Goal: Task Accomplishment & Management: Complete application form

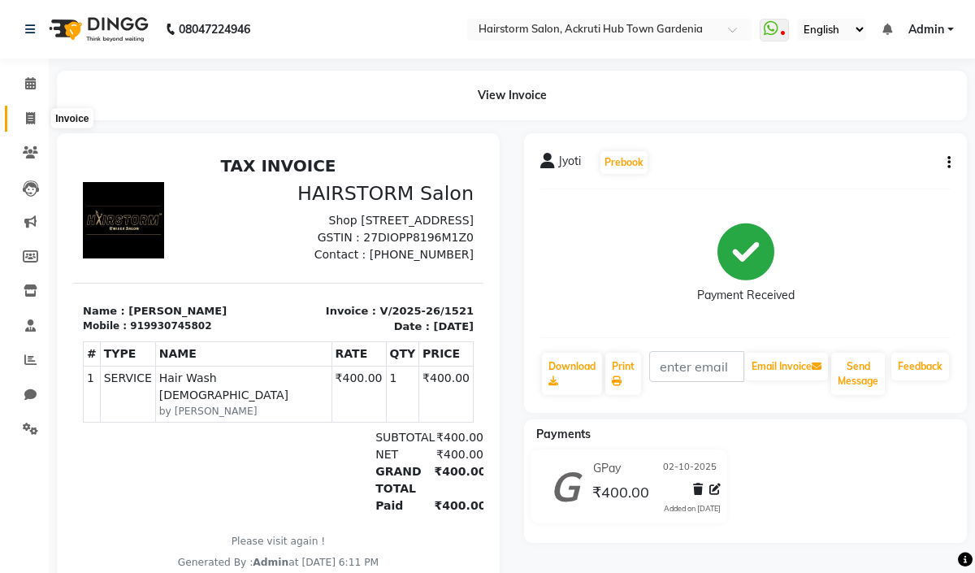
click at [33, 112] on icon at bounding box center [30, 118] width 9 height 12
select select "service"
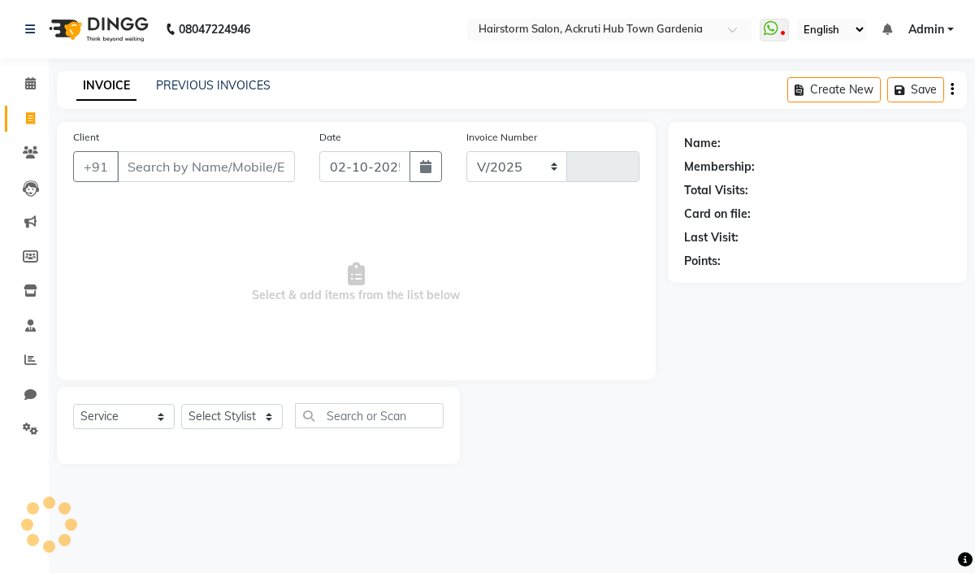
select select "279"
type input "1522"
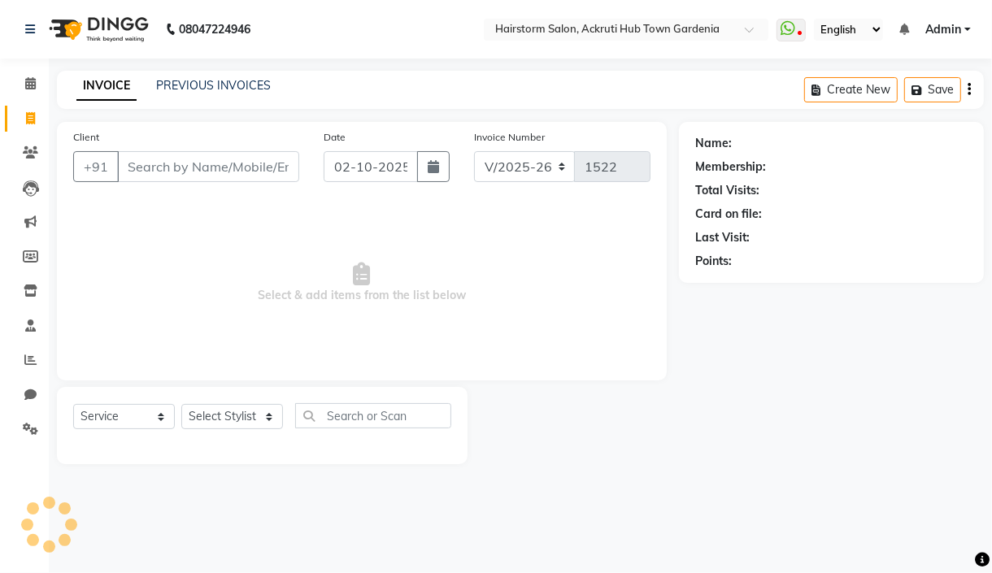
select select "product"
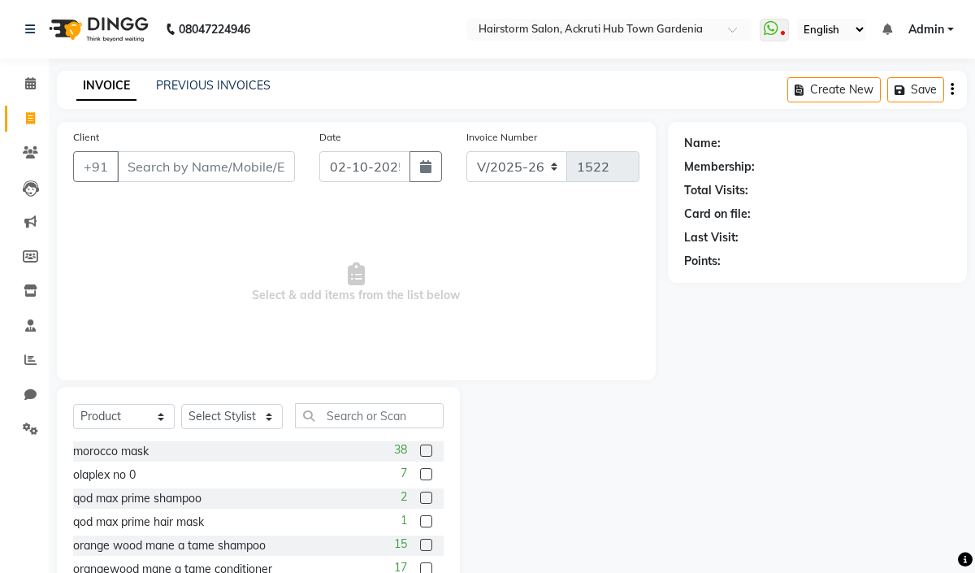
click at [183, 163] on input "Client" at bounding box center [206, 166] width 178 height 31
click at [226, 172] on input "Client" at bounding box center [206, 166] width 178 height 31
type input "9167007448"
click at [242, 168] on span "Add Client" at bounding box center [253, 167] width 64 height 16
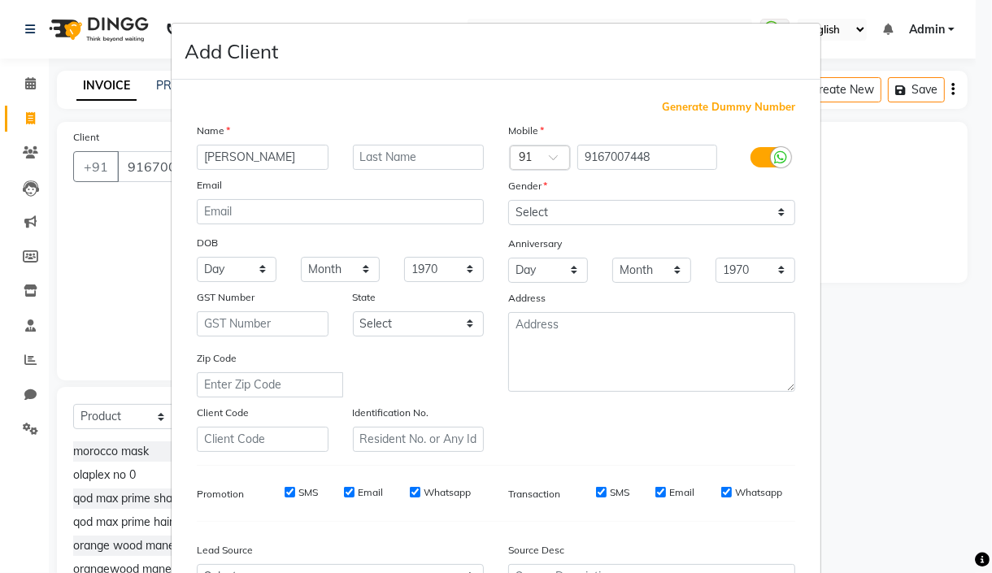
type input "shimaran"
click at [511, 215] on select "Select Male Female Other Prefer Not To Say" at bounding box center [651, 212] width 287 height 25
select select "female"
click at [508, 200] on select "Select Male Female Other Prefer Not To Say" at bounding box center [651, 212] width 287 height 25
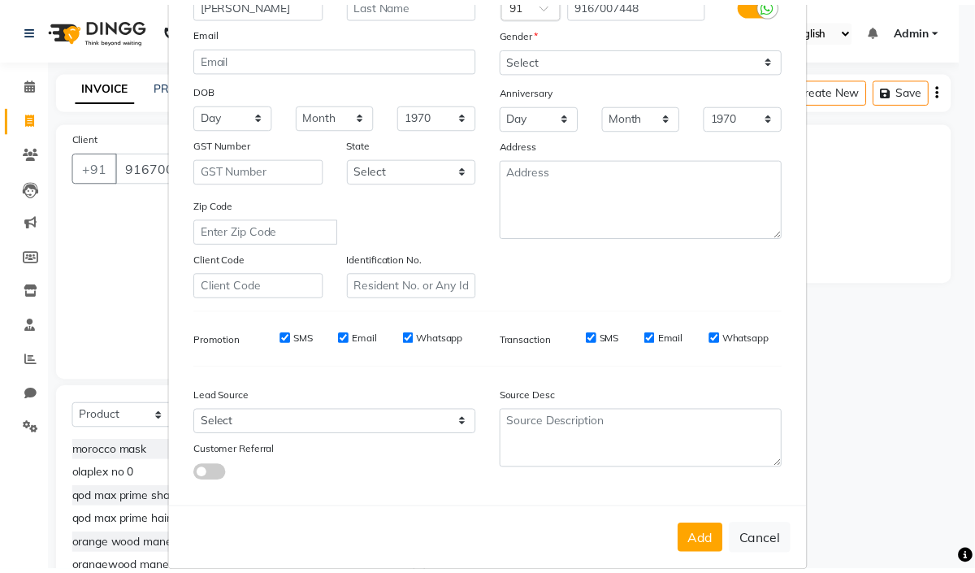
scroll to position [174, 0]
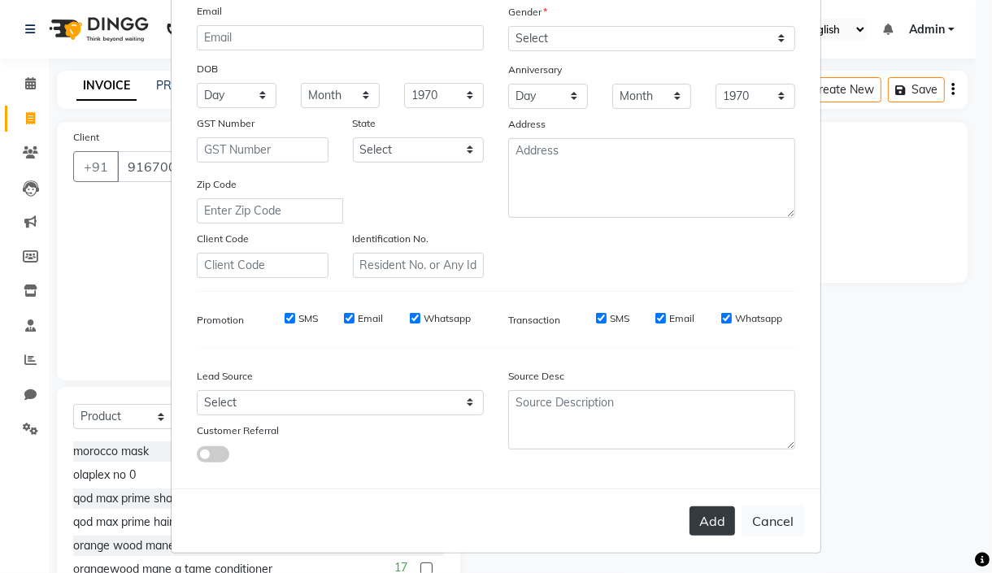
click at [698, 523] on button "Add" at bounding box center [712, 520] width 46 height 29
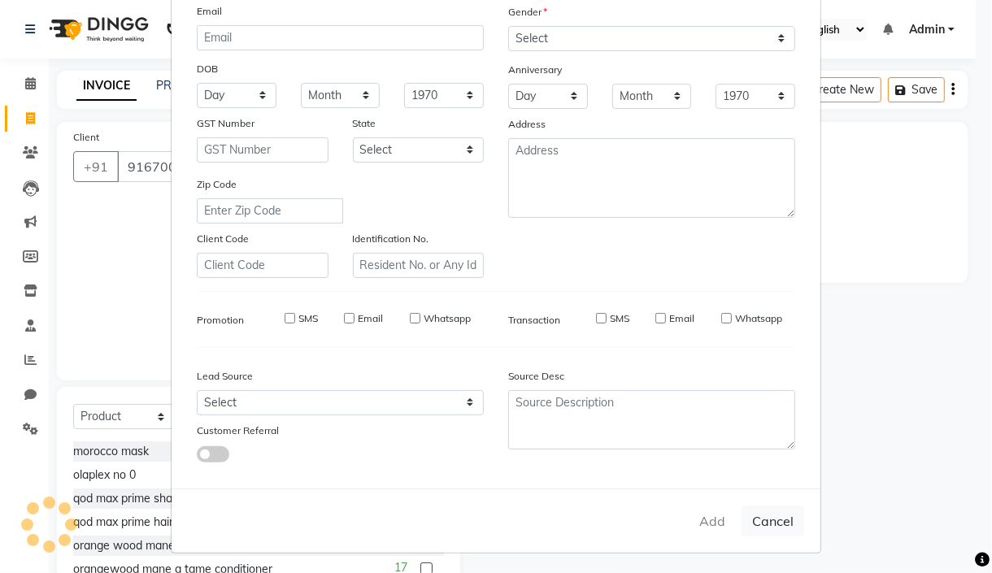
select select
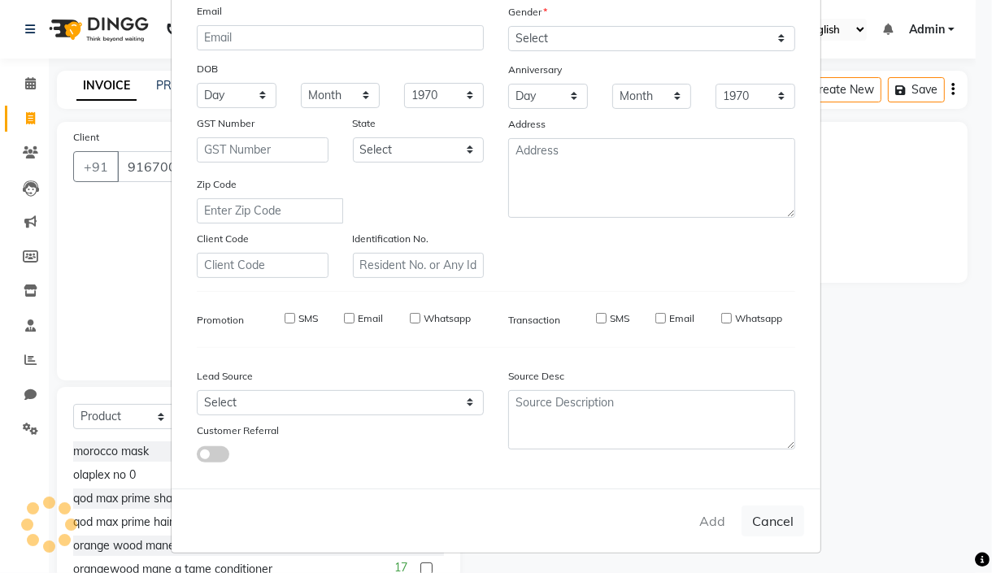
select select
checkbox input "false"
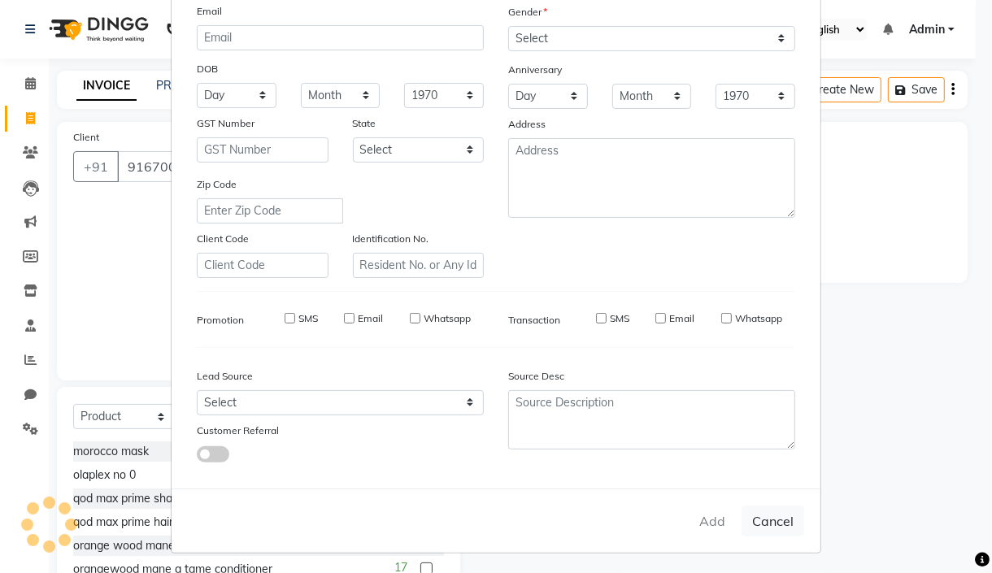
checkbox input "false"
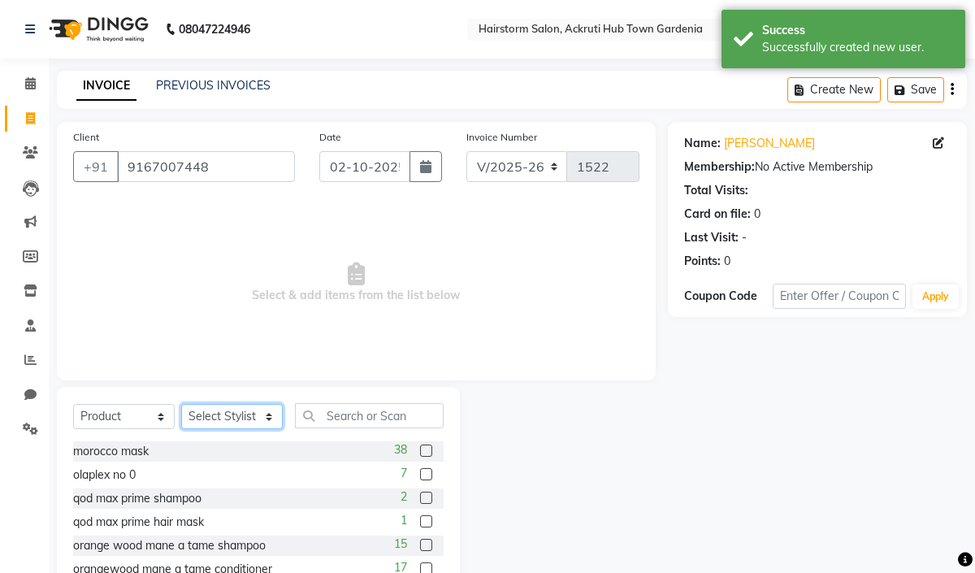
click at [253, 413] on select "Select Stylist Arbaaz patel deepak jayesh monali Neha Nilesh nishu sarika parmar" at bounding box center [232, 416] width 102 height 25
select select "59936"
click at [181, 405] on select "Select Stylist Arbaaz patel deepak jayesh monali Neha Nilesh nishu sarika parmar" at bounding box center [232, 416] width 102 height 25
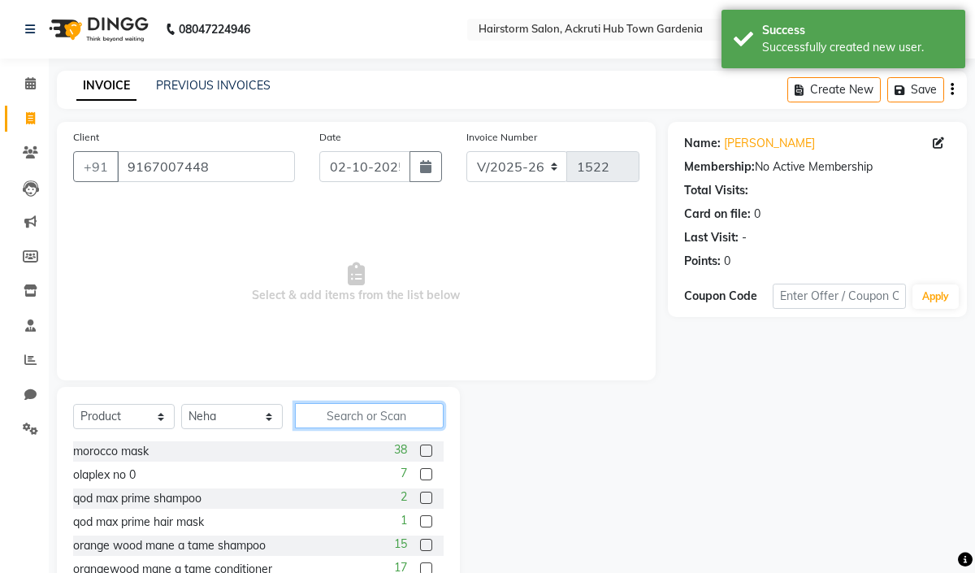
click at [381, 421] on input "text" at bounding box center [369, 415] width 149 height 25
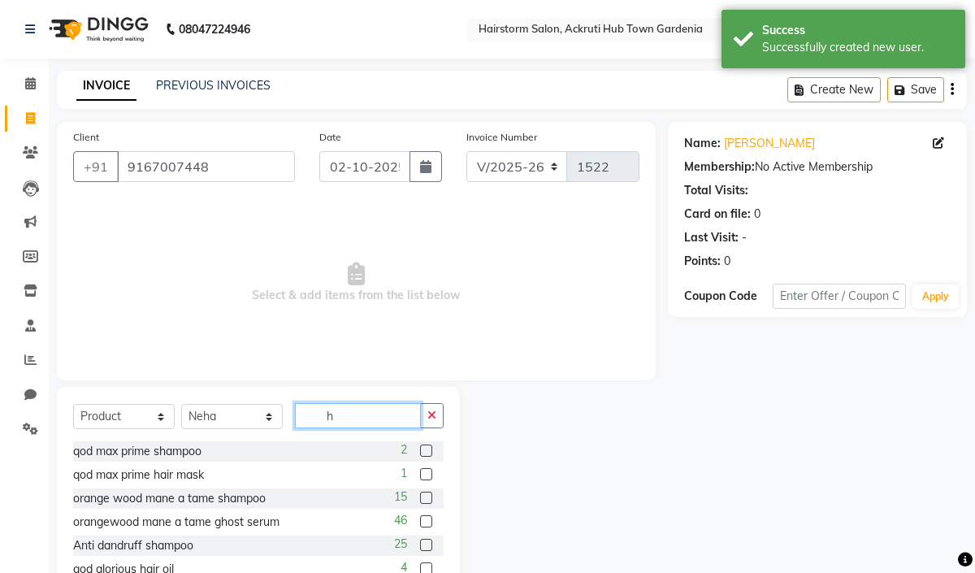
type input "hi"
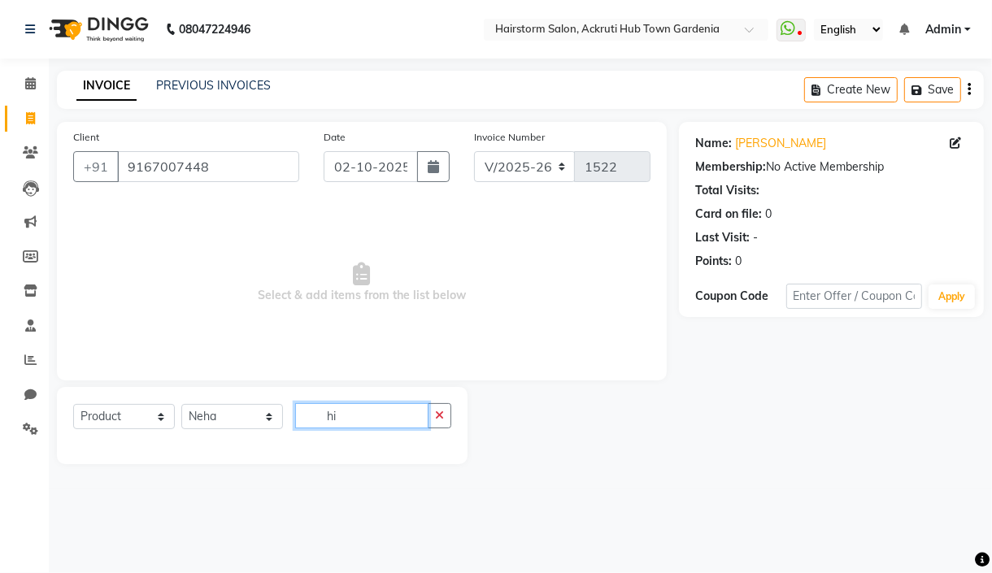
drag, startPoint x: 342, startPoint y: 422, endPoint x: 324, endPoint y: 420, distance: 18.8
click at [324, 420] on input "hi" at bounding box center [361, 415] width 133 height 25
type input "glo"
drag, startPoint x: 345, startPoint y: 420, endPoint x: 327, endPoint y: 417, distance: 19.0
click at [327, 417] on input "glo" at bounding box center [361, 415] width 133 height 25
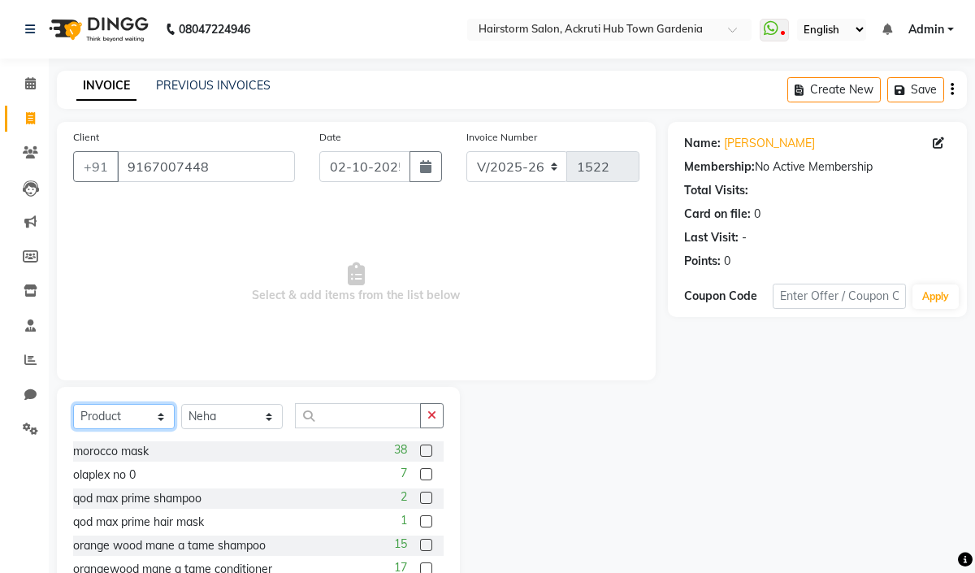
click at [163, 421] on select "Select Service Product Membership Package Voucher Prepaid Gift Card" at bounding box center [124, 416] width 102 height 25
select select "service"
click at [73, 405] on select "Select Service Product Membership Package Voucher Prepaid Gift Card" at bounding box center [124, 416] width 102 height 25
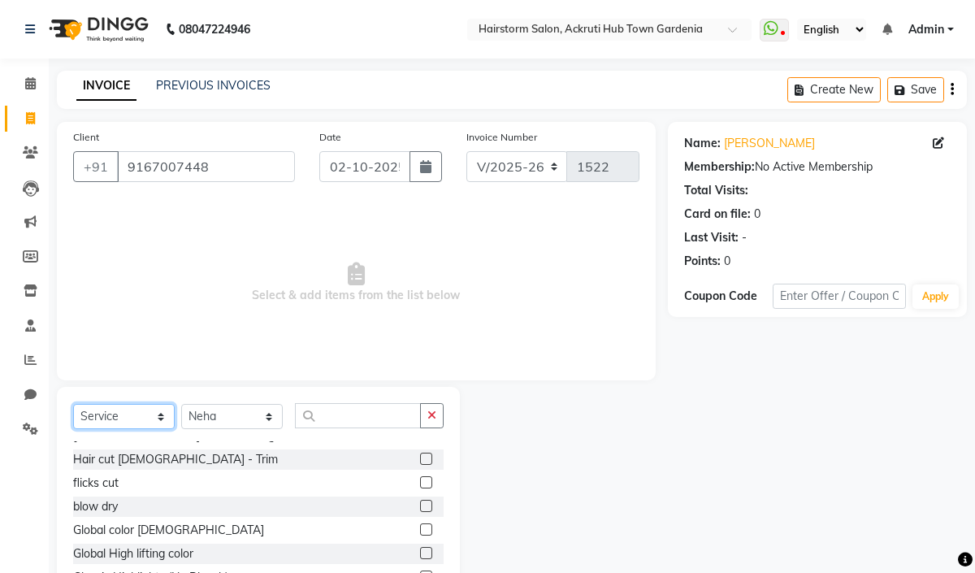
scroll to position [331, 0]
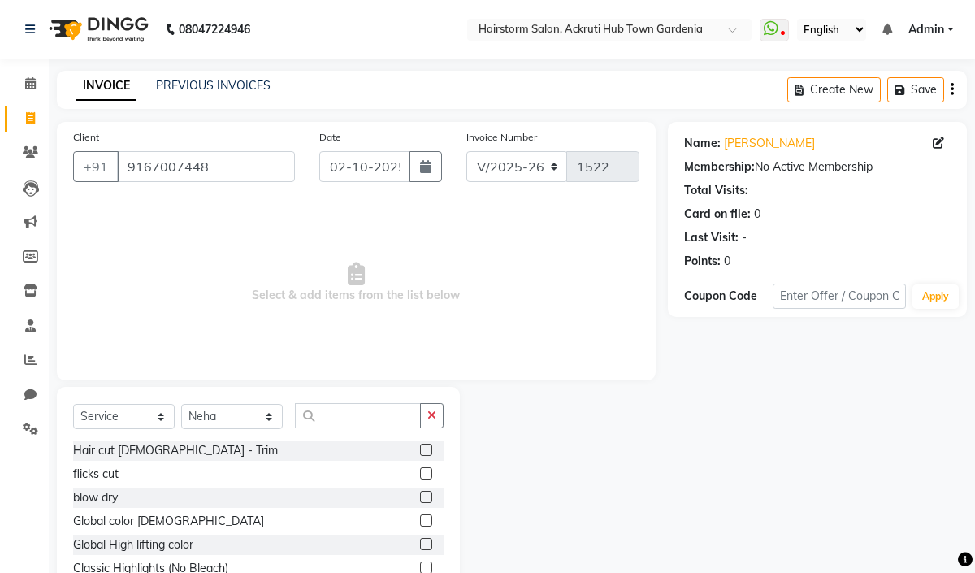
click at [420, 544] on label at bounding box center [426, 544] width 12 height 12
click at [420, 544] on input "checkbox" at bounding box center [425, 545] width 11 height 11
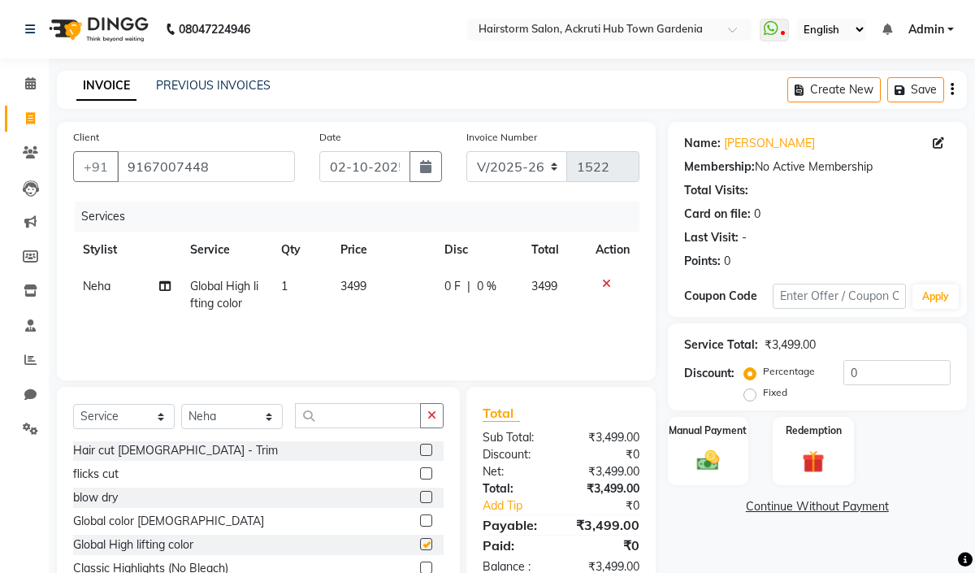
checkbox input "false"
click at [384, 291] on td "3499" at bounding box center [383, 295] width 104 height 54
select select "59936"
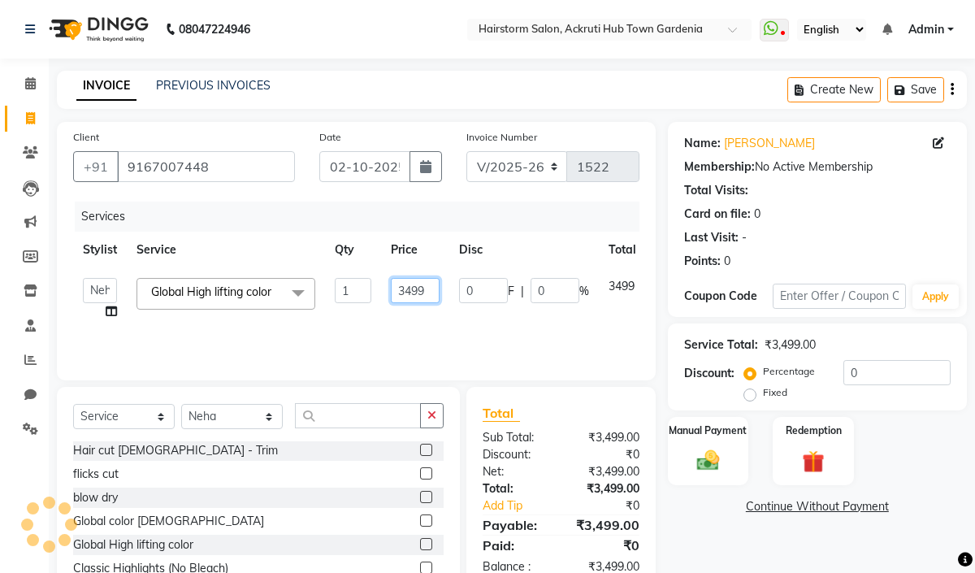
drag, startPoint x: 427, startPoint y: 293, endPoint x: 393, endPoint y: 286, distance: 34.8
click at [393, 286] on input "3499" at bounding box center [415, 290] width 49 height 25
type input "4000"
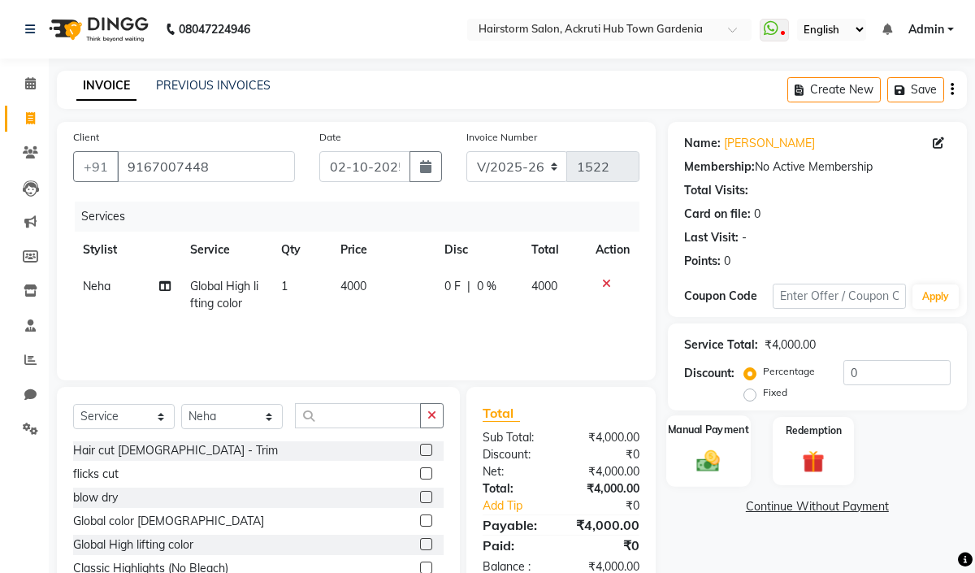
click at [714, 462] on img at bounding box center [707, 460] width 37 height 27
click at [839, 512] on span "GPay" at bounding box center [846, 507] width 33 height 19
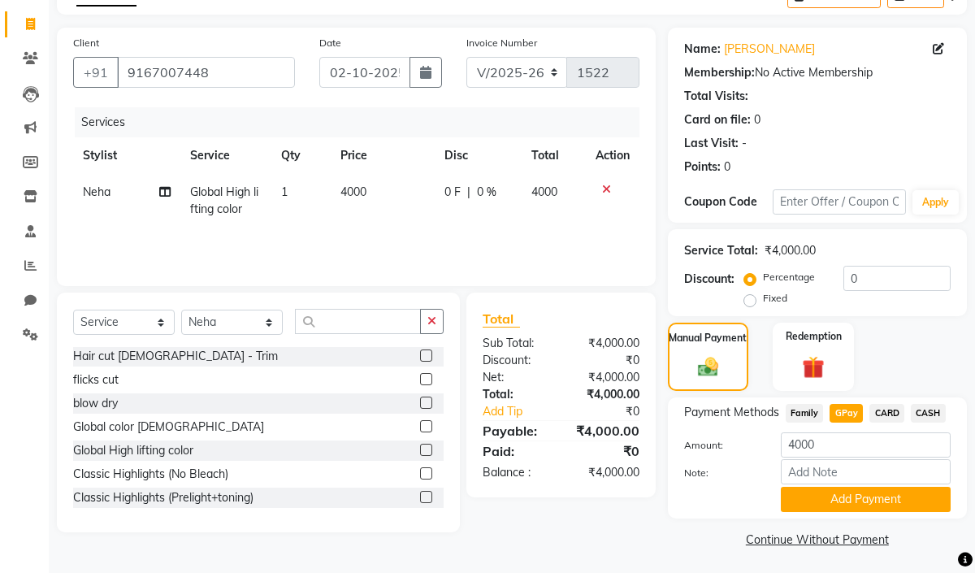
scroll to position [98, 0]
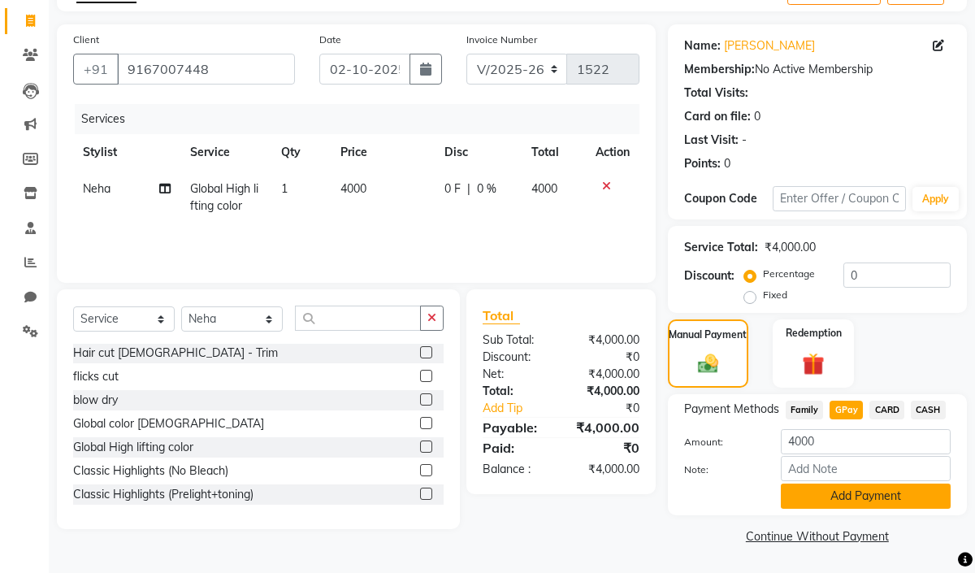
click at [888, 494] on button "Add Payment" at bounding box center [866, 496] width 170 height 25
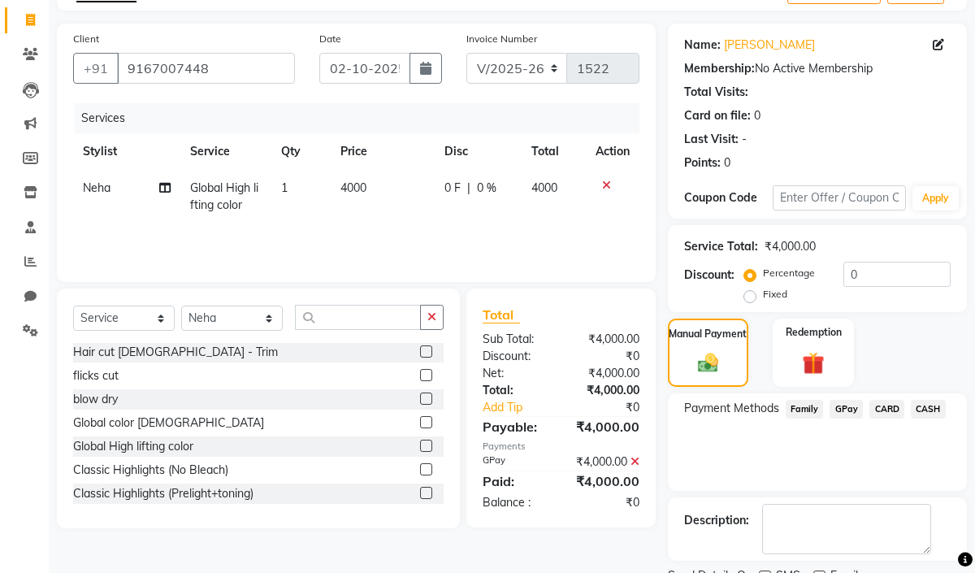
scroll to position [165, 0]
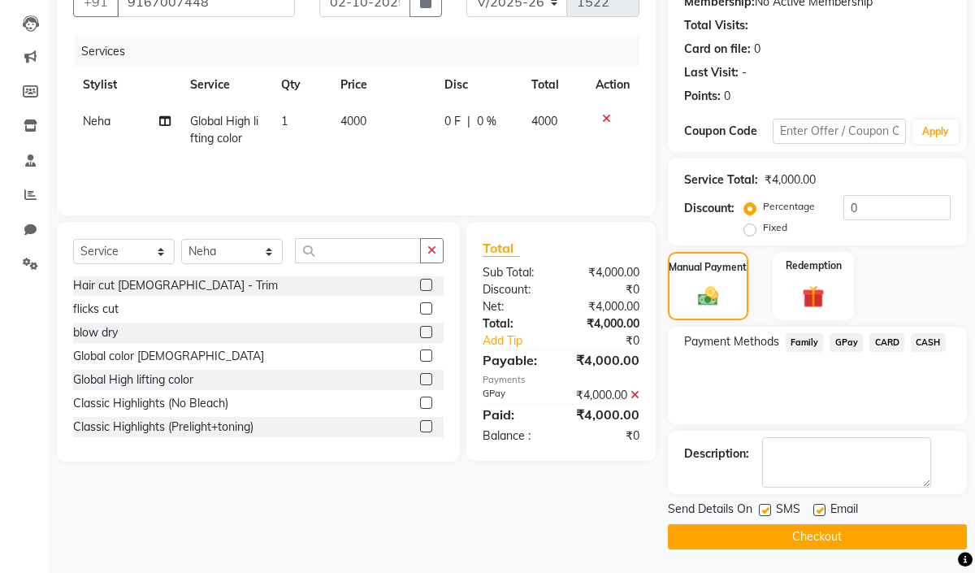
click at [871, 527] on button "Checkout" at bounding box center [817, 536] width 299 height 25
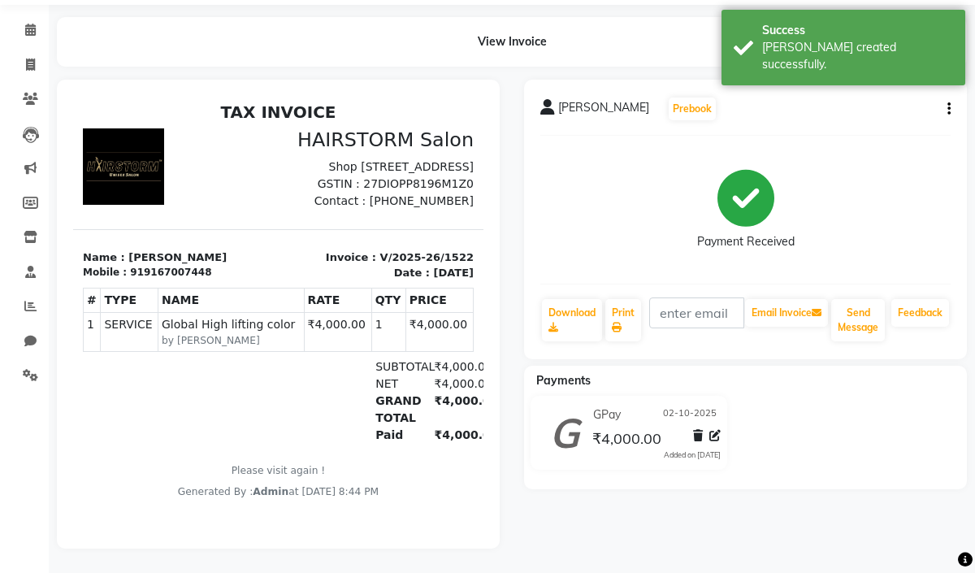
scroll to position [68, 0]
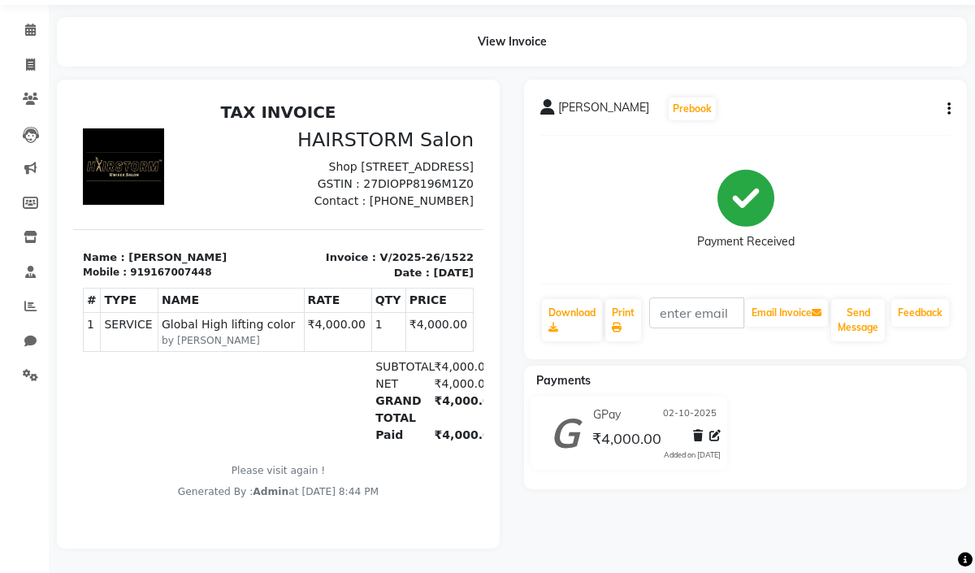
select select "279"
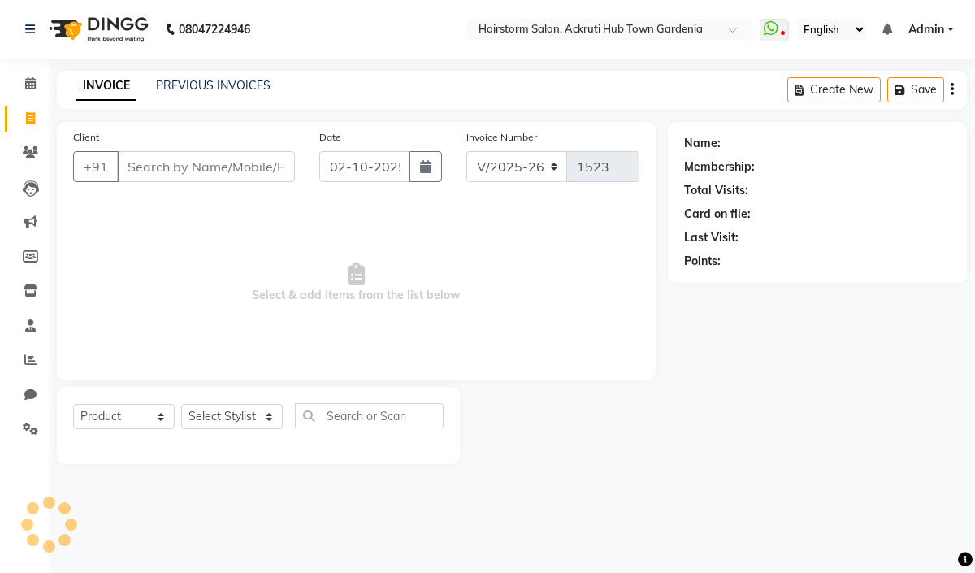
scroll to position [77, 0]
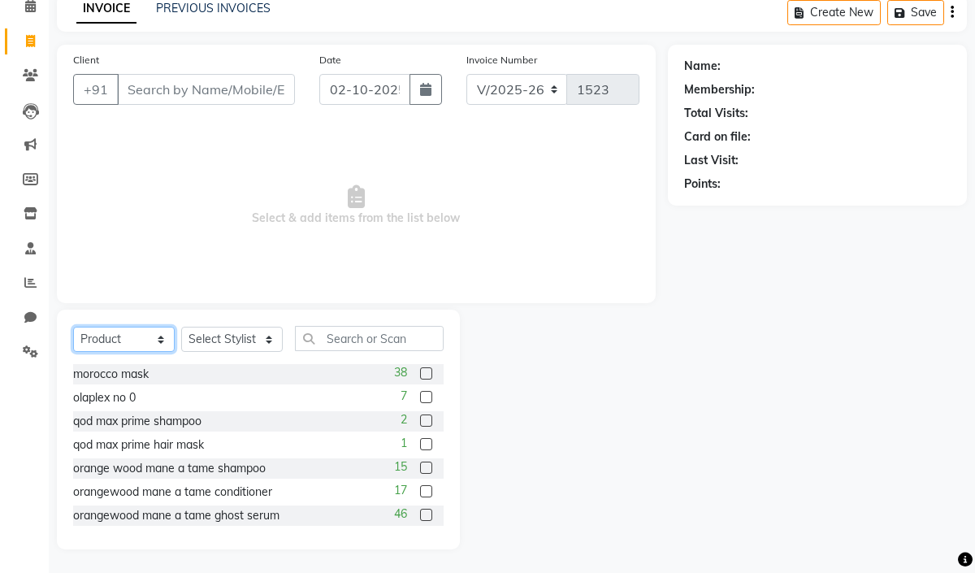
click at [159, 343] on select "Select Service Product Membership Package Voucher Prepaid Gift Card" at bounding box center [124, 339] width 102 height 25
select select "service"
click at [73, 352] on select "Select Service Product Membership Package Voucher Prepaid Gift Card" at bounding box center [124, 339] width 102 height 25
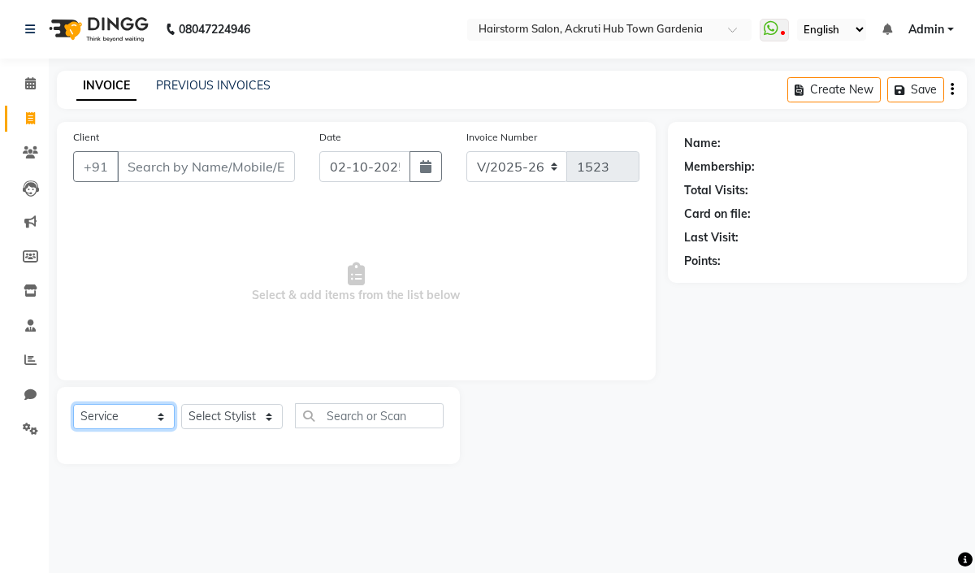
scroll to position [0, 0]
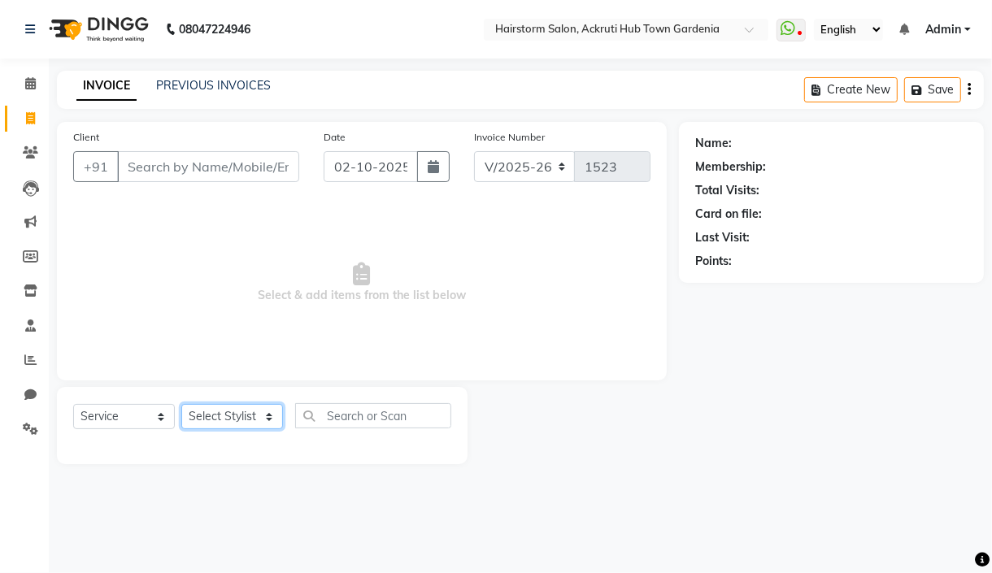
click at [264, 418] on select "Select Stylist Arbaaz patel deepak jayesh monali Neha Nilesh nishu sarika parmar" at bounding box center [232, 416] width 102 height 25
select select "71353"
click at [181, 405] on select "Select Stylist Arbaaz patel deepak jayesh monali Neha Nilesh nishu sarika parmar" at bounding box center [232, 416] width 102 height 25
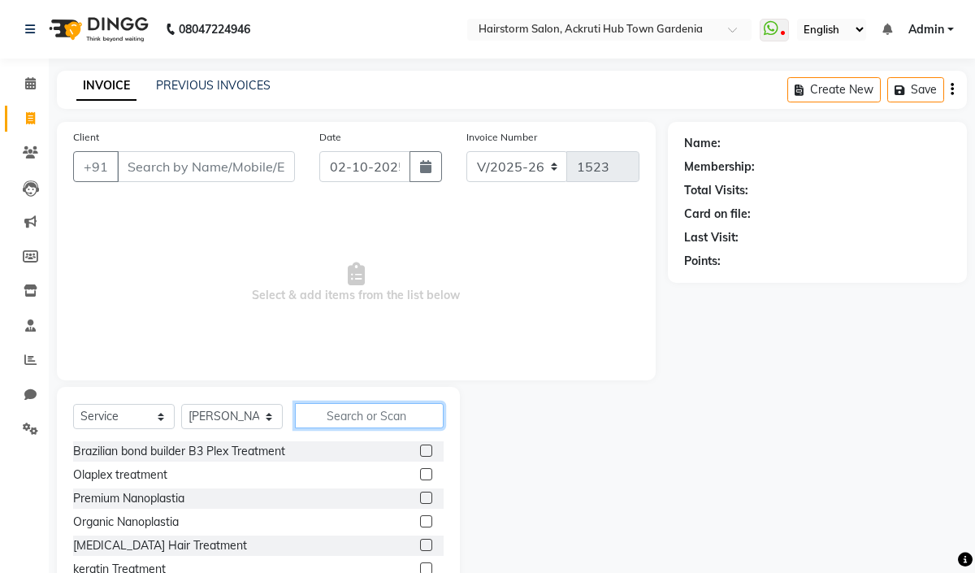
click at [328, 415] on input "text" at bounding box center [369, 415] width 149 height 25
type input "na"
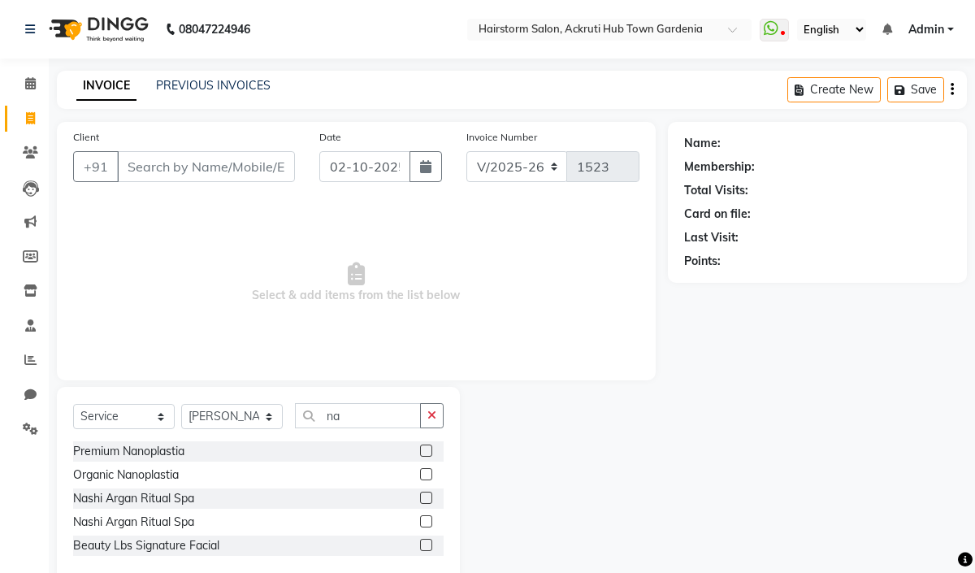
click at [428, 449] on label at bounding box center [426, 451] width 12 height 12
click at [428, 449] on input "checkbox" at bounding box center [425, 451] width 11 height 11
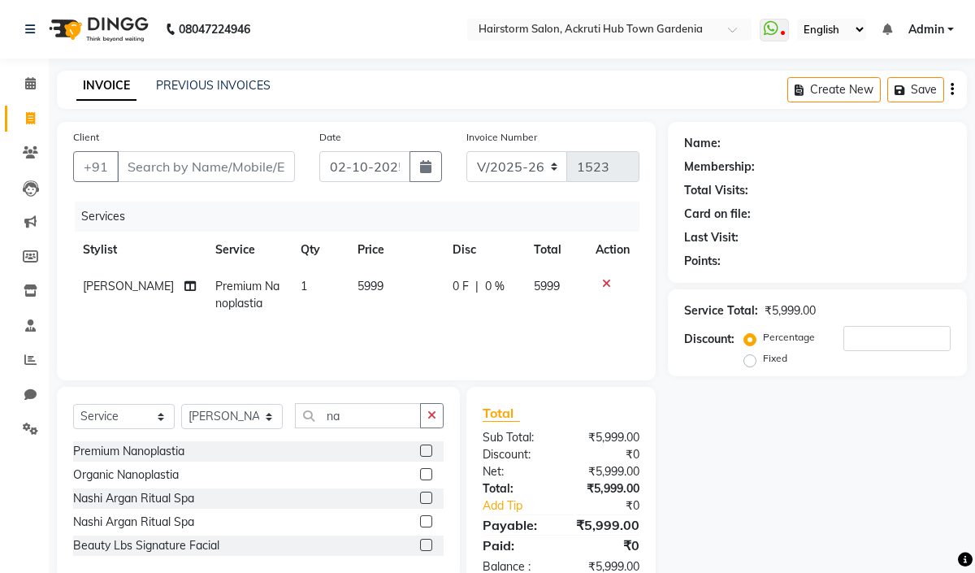
click at [428, 452] on label at bounding box center [426, 451] width 12 height 12
click at [428, 452] on input "checkbox" at bounding box center [425, 451] width 11 height 11
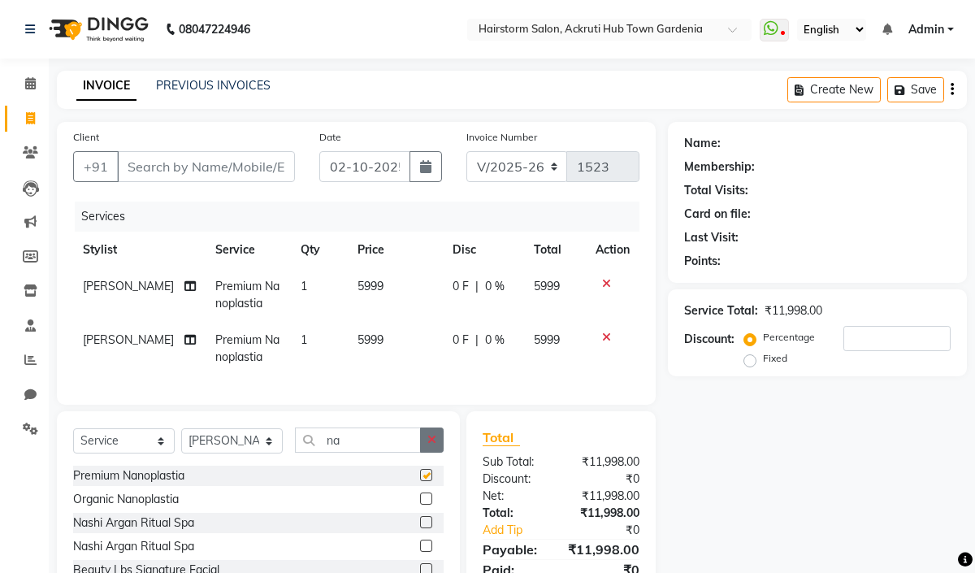
checkbox input "false"
click at [608, 335] on icon at bounding box center [606, 337] width 9 height 11
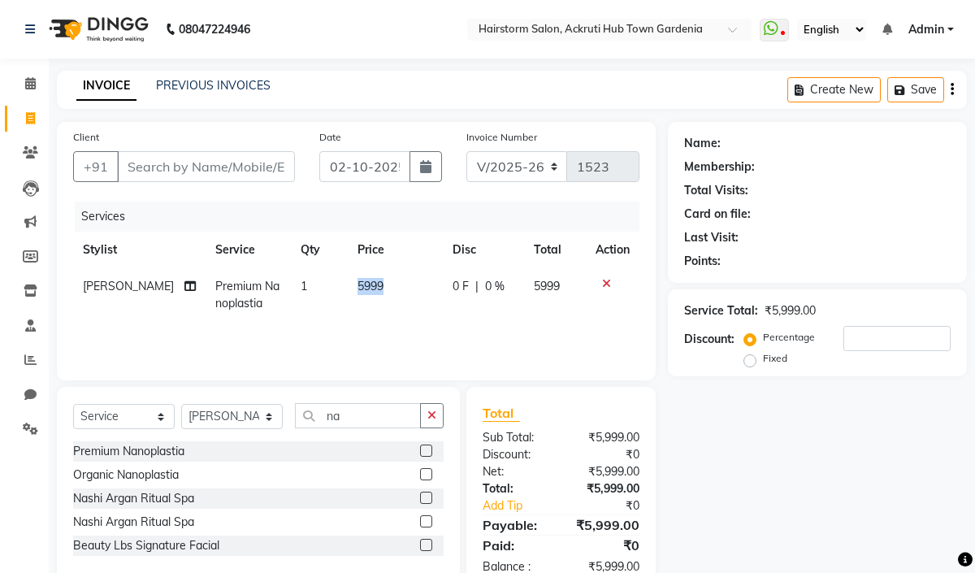
drag, startPoint x: 368, startPoint y: 283, endPoint x: 331, endPoint y: 276, distance: 38.1
click at [348, 276] on td "5999" at bounding box center [395, 295] width 95 height 54
select select "71353"
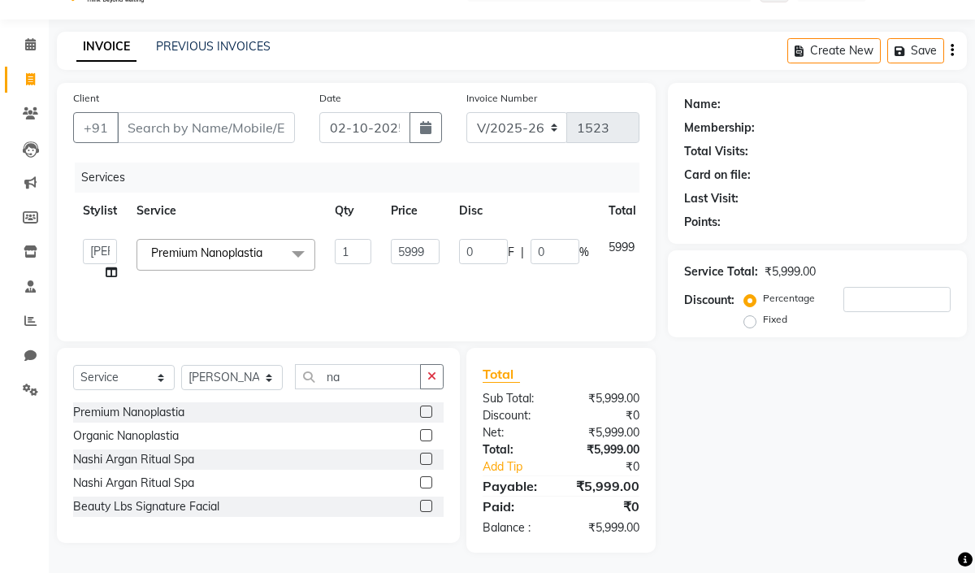
scroll to position [43, 0]
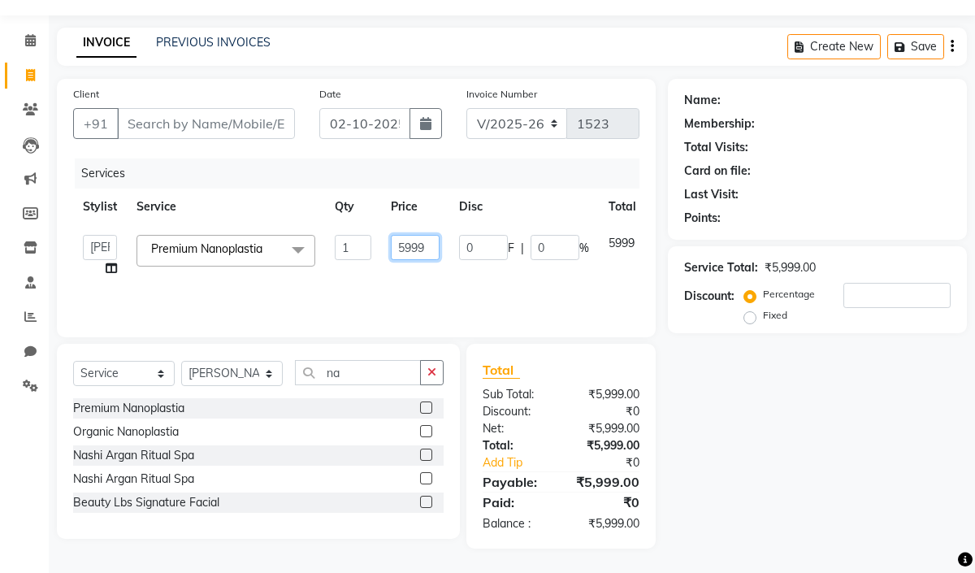
drag, startPoint x: 429, startPoint y: 245, endPoint x: 397, endPoint y: 244, distance: 31.7
click at [397, 244] on input "5999" at bounding box center [415, 247] width 49 height 25
type input "5000"
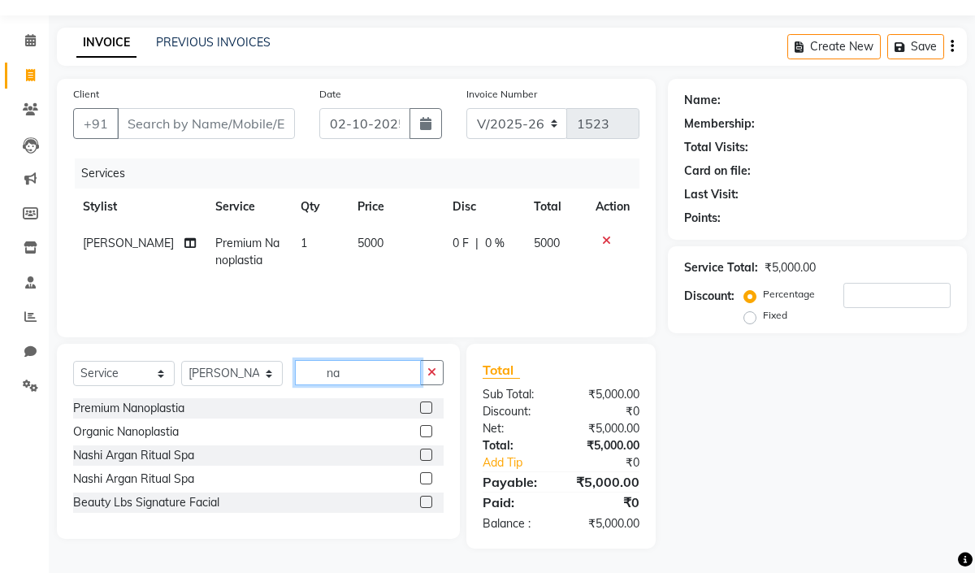
drag, startPoint x: 341, startPoint y: 377, endPoint x: 309, endPoint y: 376, distance: 31.7
click at [309, 376] on input "na" at bounding box center [358, 372] width 126 height 25
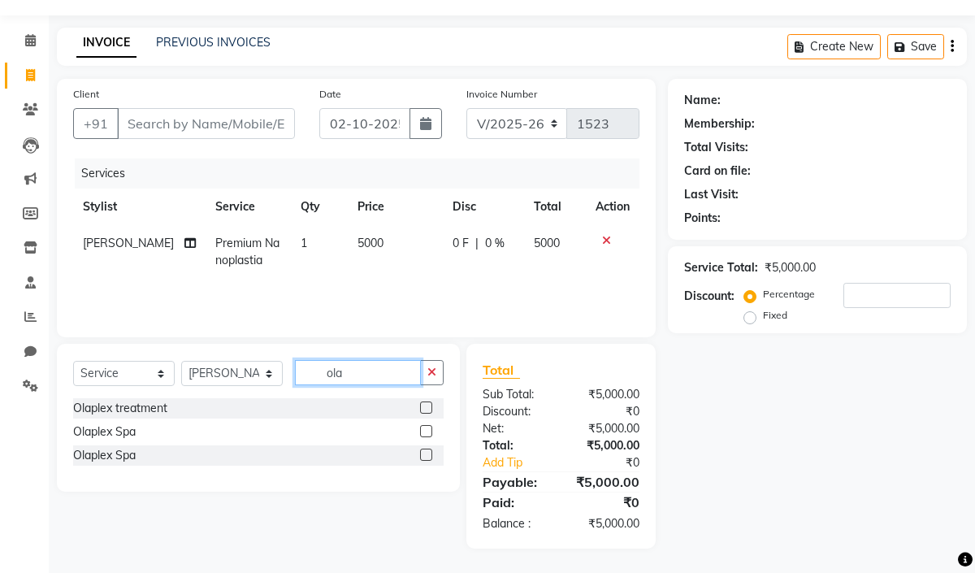
type input "ola"
click at [428, 404] on label at bounding box center [426, 408] width 12 height 12
click at [428, 404] on input "checkbox" at bounding box center [425, 408] width 11 height 11
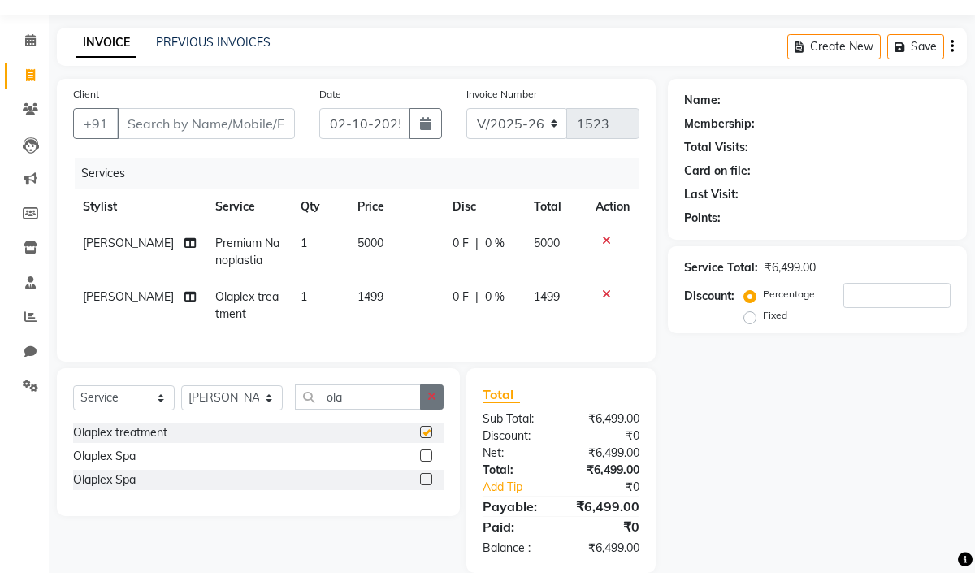
checkbox input "false"
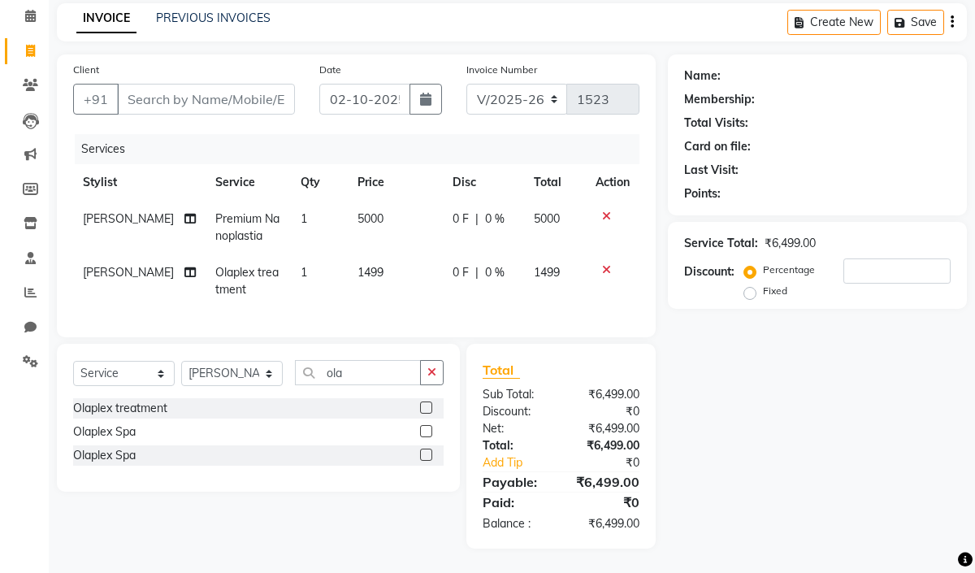
scroll to position [84, 0]
drag, startPoint x: 366, startPoint y: 377, endPoint x: 327, endPoint y: 375, distance: 39.1
click at [327, 375] on input "ola" at bounding box center [358, 372] width 126 height 25
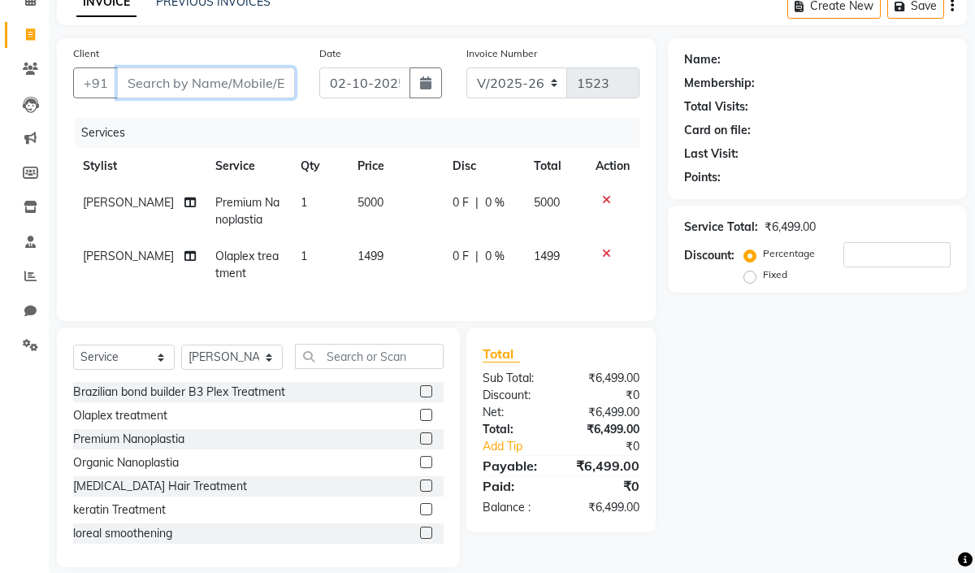
click at [154, 72] on input "Client" at bounding box center [206, 82] width 178 height 31
type input "7"
type input "0"
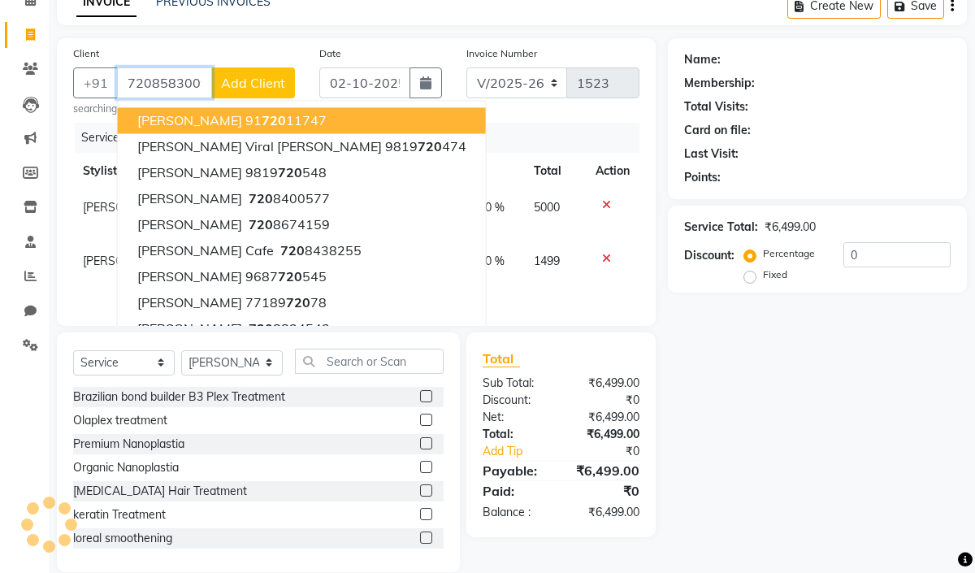
type input "7208583009"
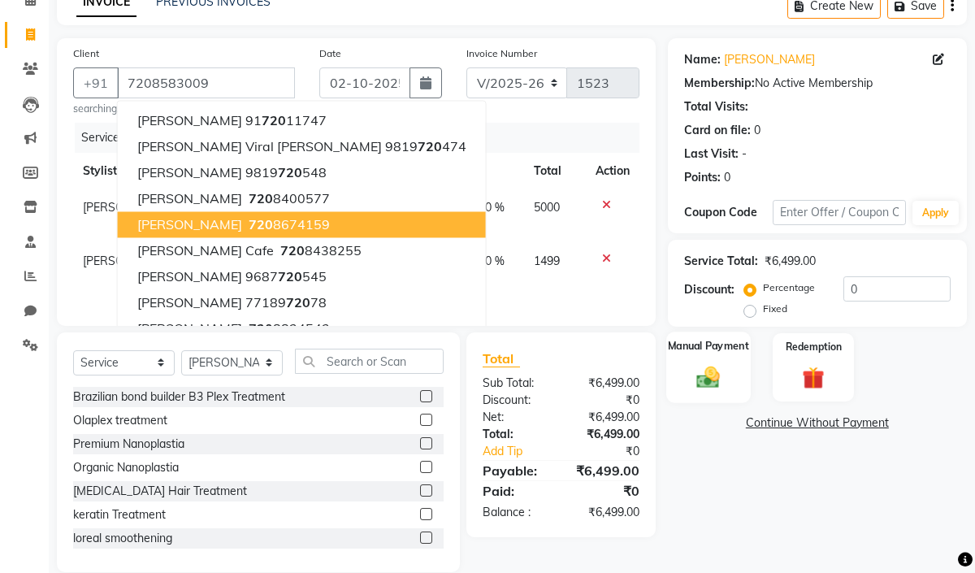
click at [714, 380] on img at bounding box center [707, 376] width 37 height 27
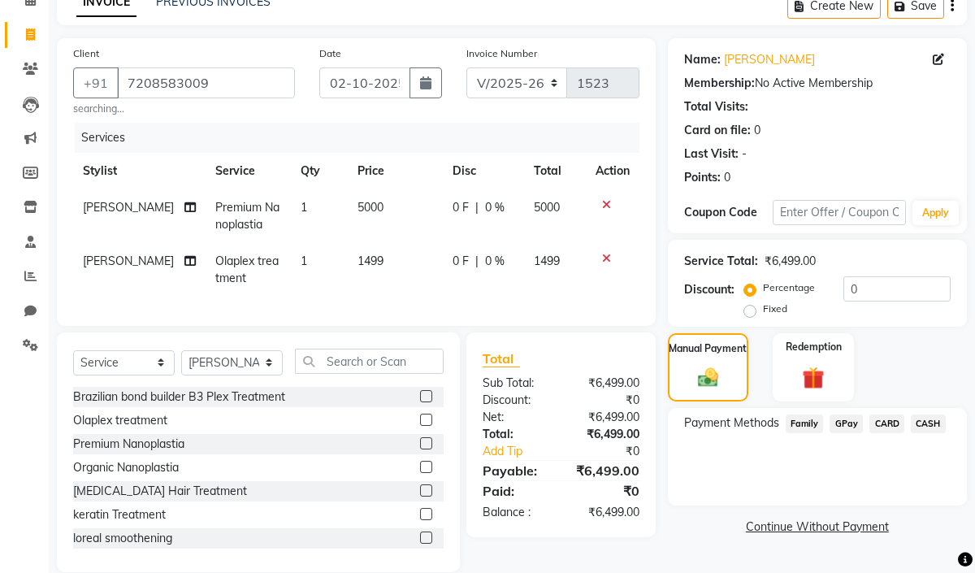
click at [886, 425] on span "CARD" at bounding box center [887, 424] width 35 height 19
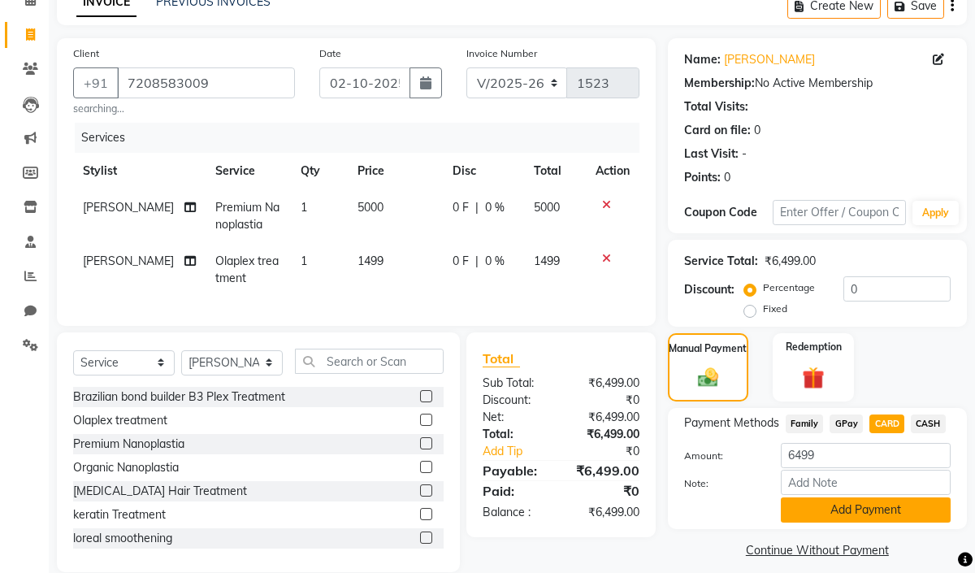
click at [877, 504] on button "Add Payment" at bounding box center [866, 509] width 170 height 25
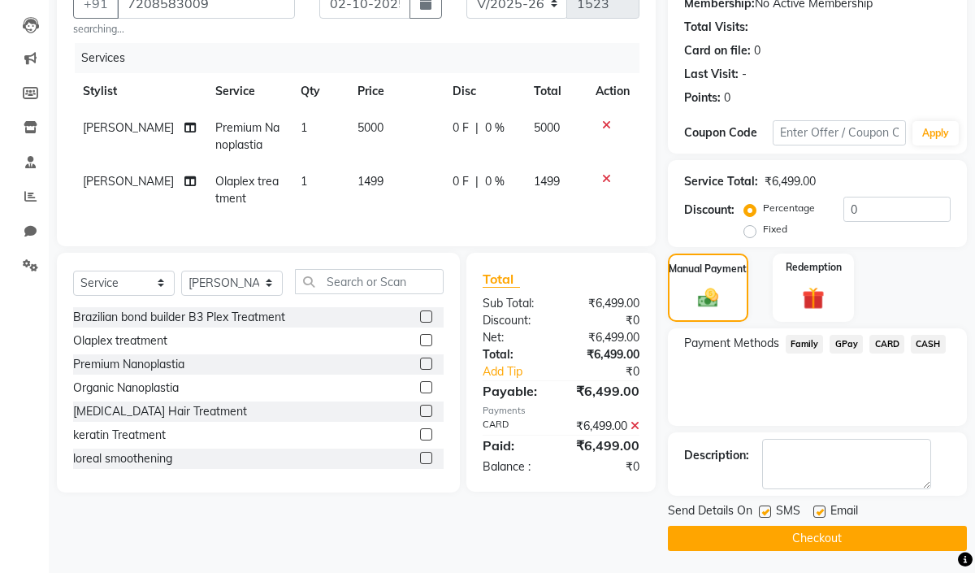
scroll to position [165, 0]
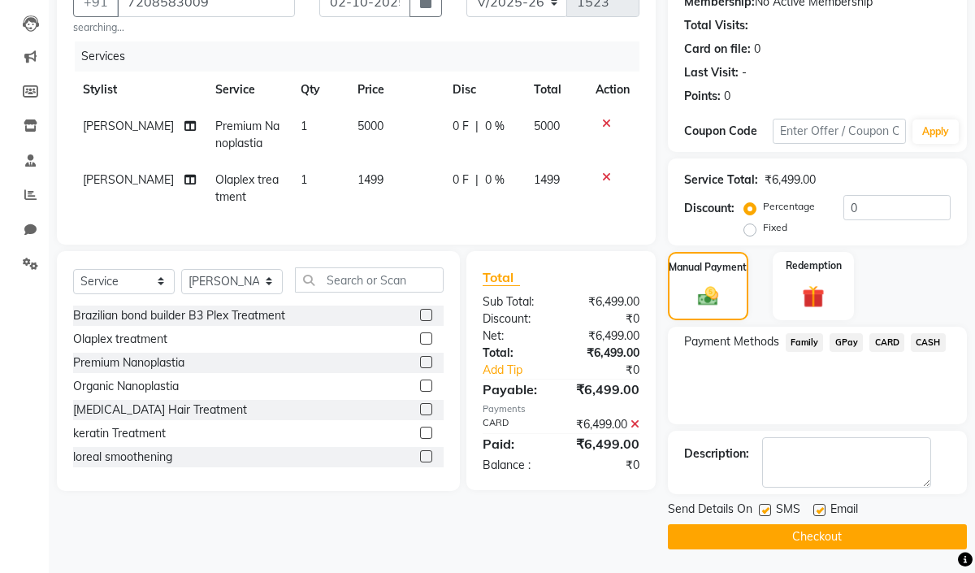
click at [859, 541] on button "Checkout" at bounding box center [817, 536] width 299 height 25
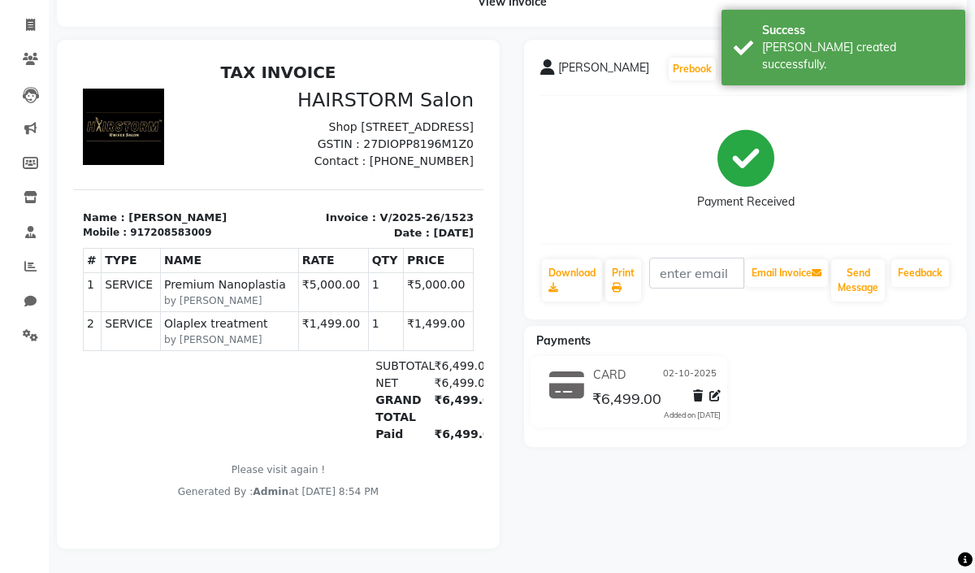
scroll to position [108, 0]
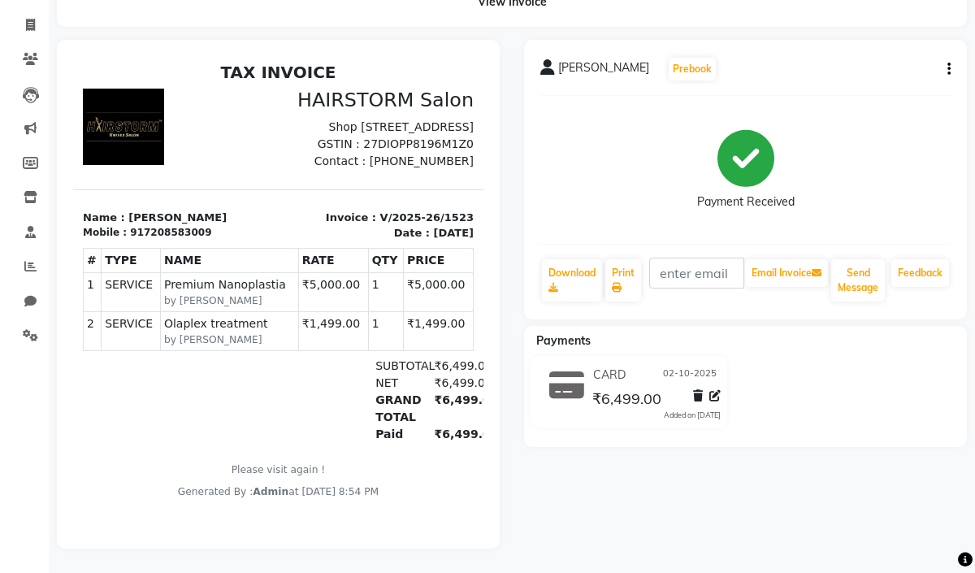
select select "service"
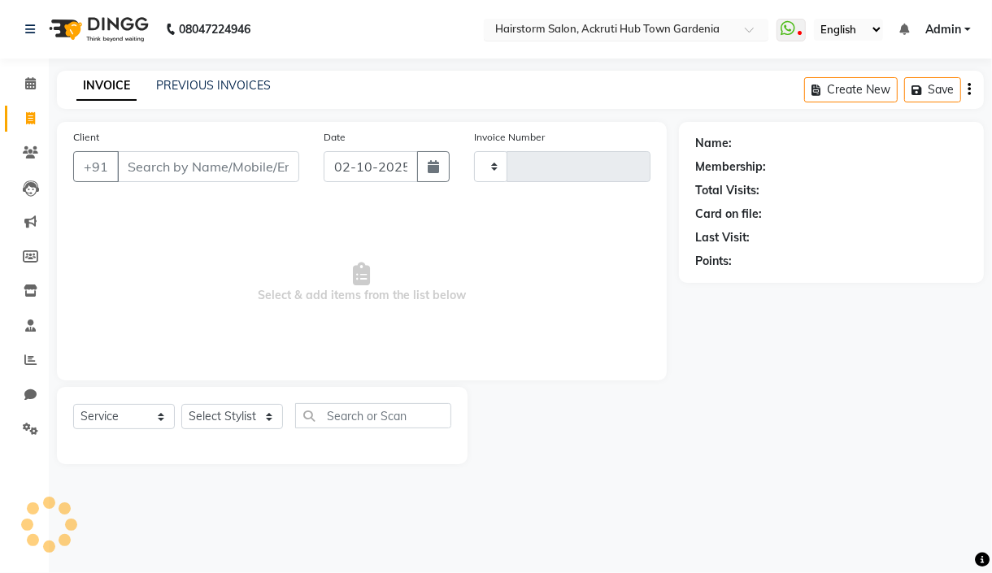
type input "1524"
select select "279"
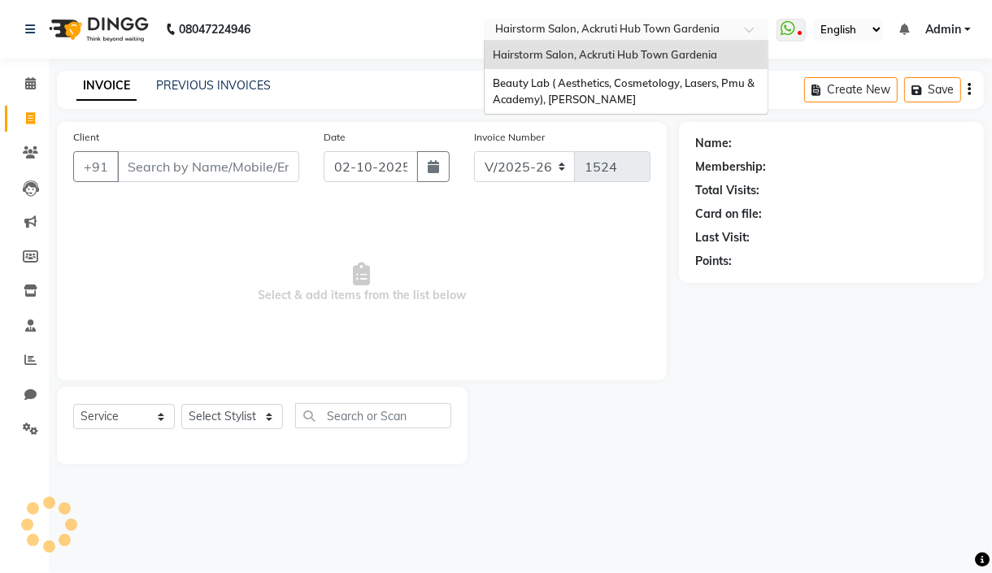
click at [529, 26] on input "text" at bounding box center [610, 31] width 236 height 16
select select "product"
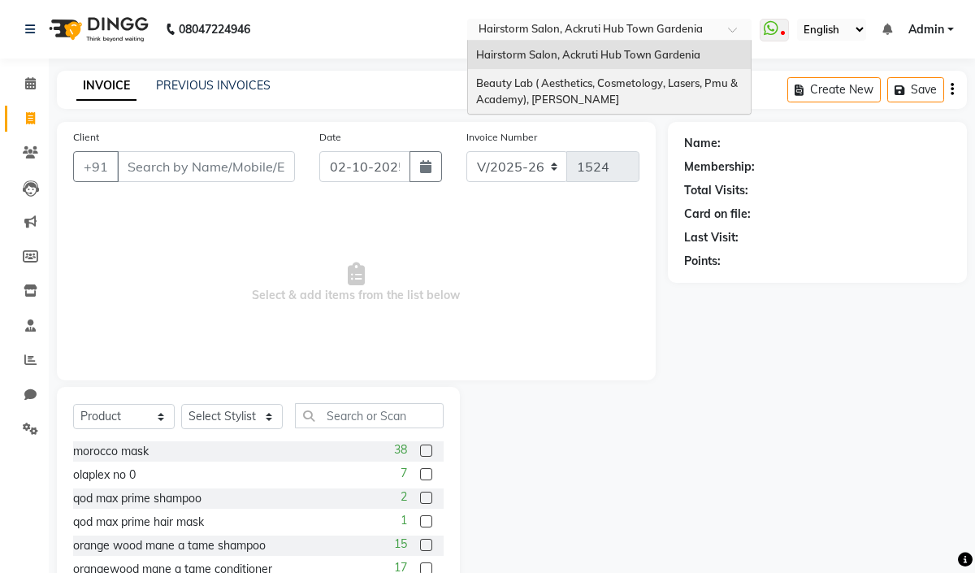
click at [519, 85] on span "Beauty Lab ( Aesthetics, Cosmetology, Lasers, Pmu & Academy), [PERSON_NAME]" at bounding box center [608, 90] width 264 height 29
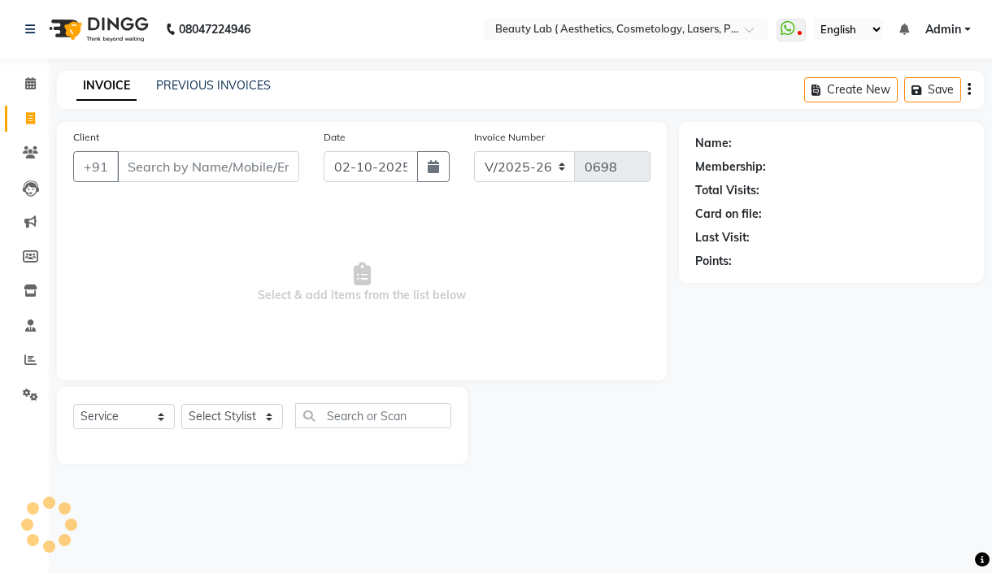
select select "7169"
select select "product"
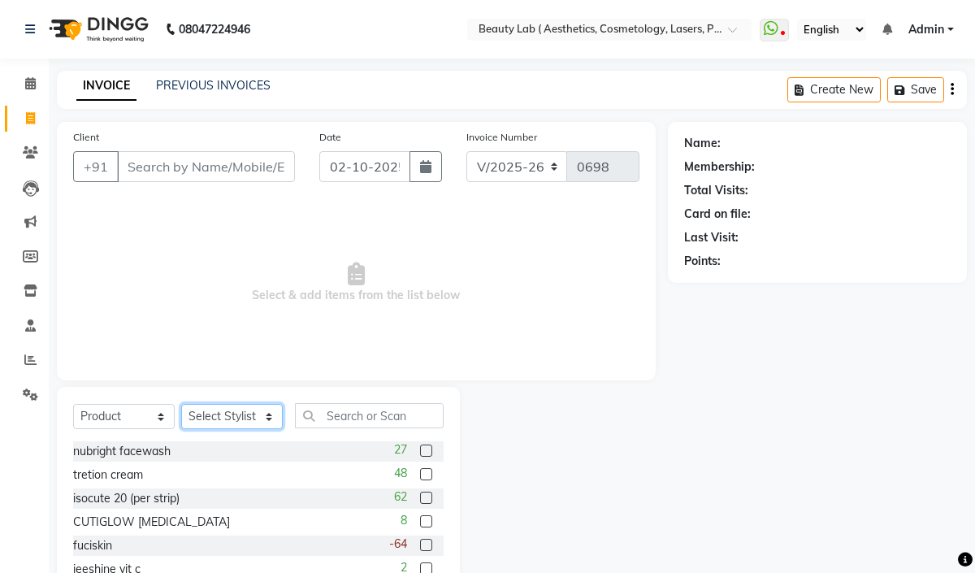
click at [202, 417] on select "Select Stylist [PERSON_NAME] neha nishu sarika" at bounding box center [232, 416] width 102 height 25
select select "59941"
click at [181, 405] on select "Select Stylist [PERSON_NAME] neha nishu sarika" at bounding box center [232, 416] width 102 height 25
click at [185, 171] on input "Client" at bounding box center [206, 166] width 178 height 31
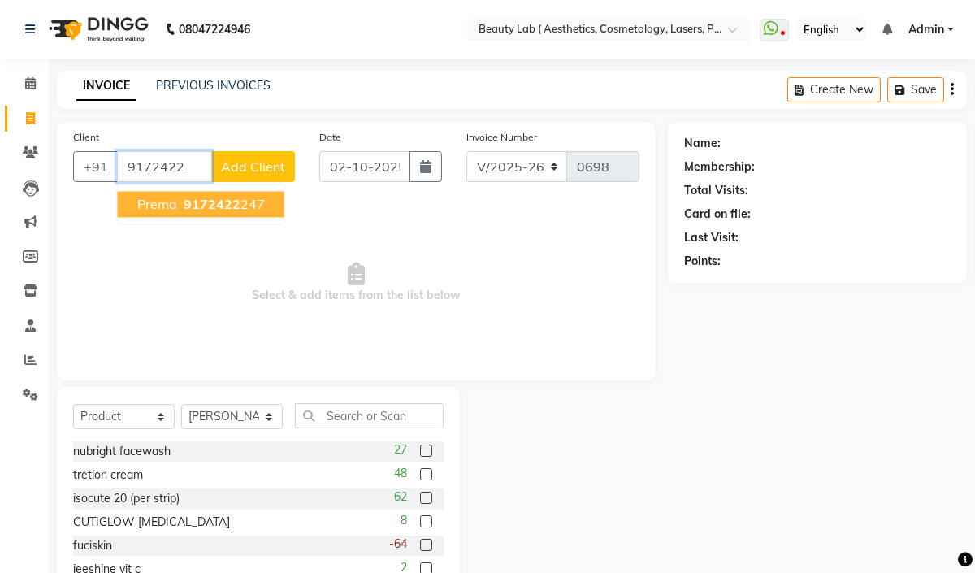
click at [150, 202] on span "prema" at bounding box center [157, 204] width 40 height 16
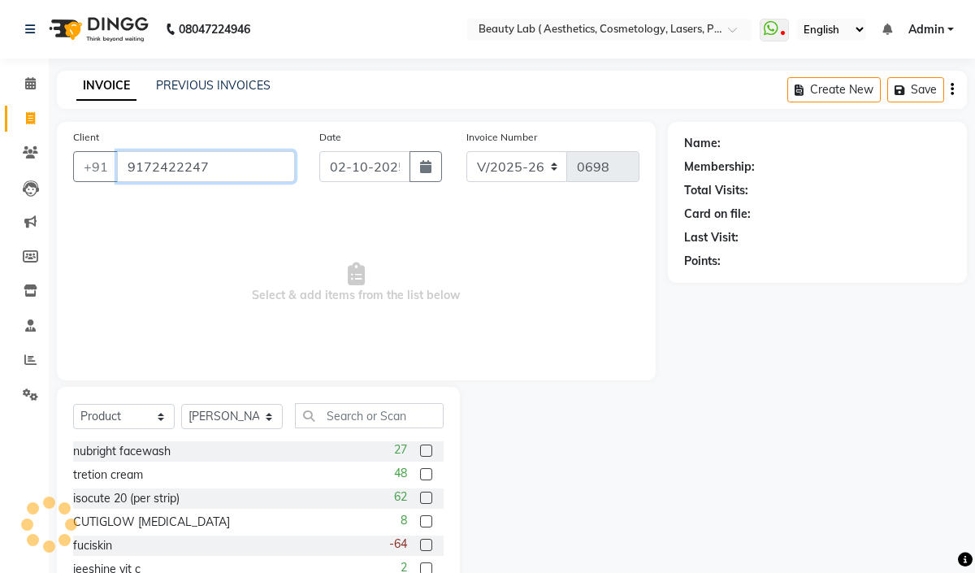
type input "9172422247"
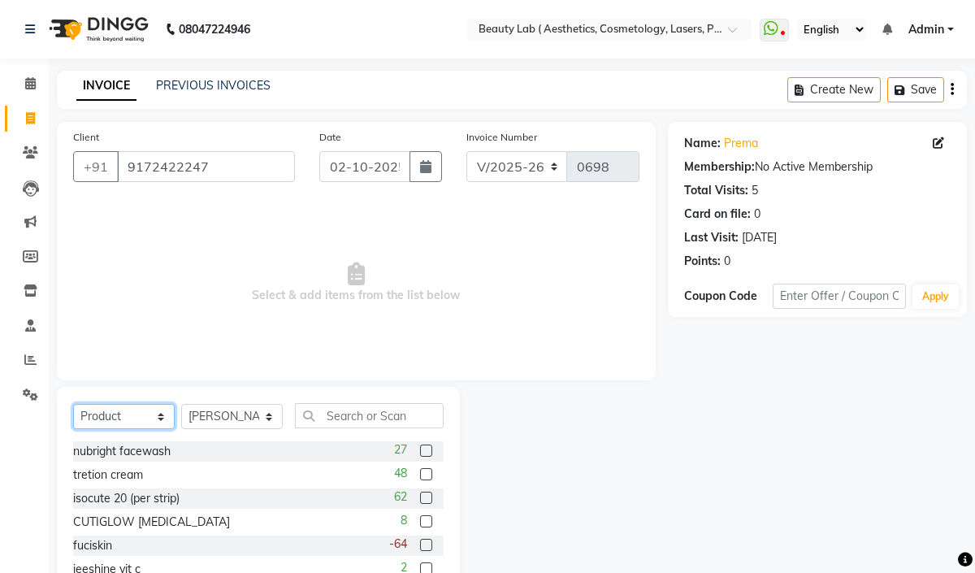
click at [130, 424] on select "Select Service Product Membership Package Voucher Prepaid Gift Card" at bounding box center [124, 416] width 102 height 25
select select "service"
click at [73, 405] on select "Select Service Product Membership Package Voucher Prepaid Gift Card" at bounding box center [124, 416] width 102 height 25
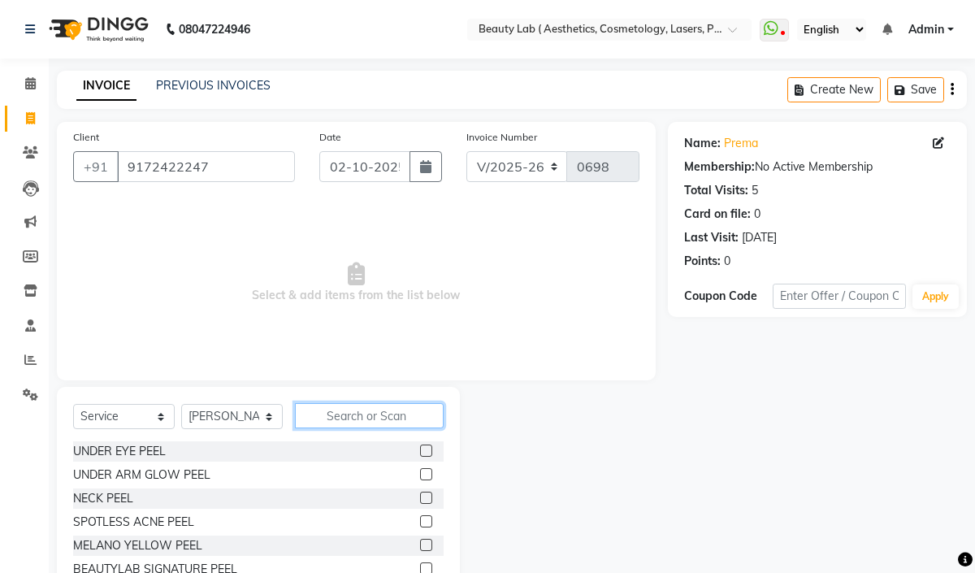
click at [345, 421] on input "text" at bounding box center [369, 415] width 149 height 25
type input "ca"
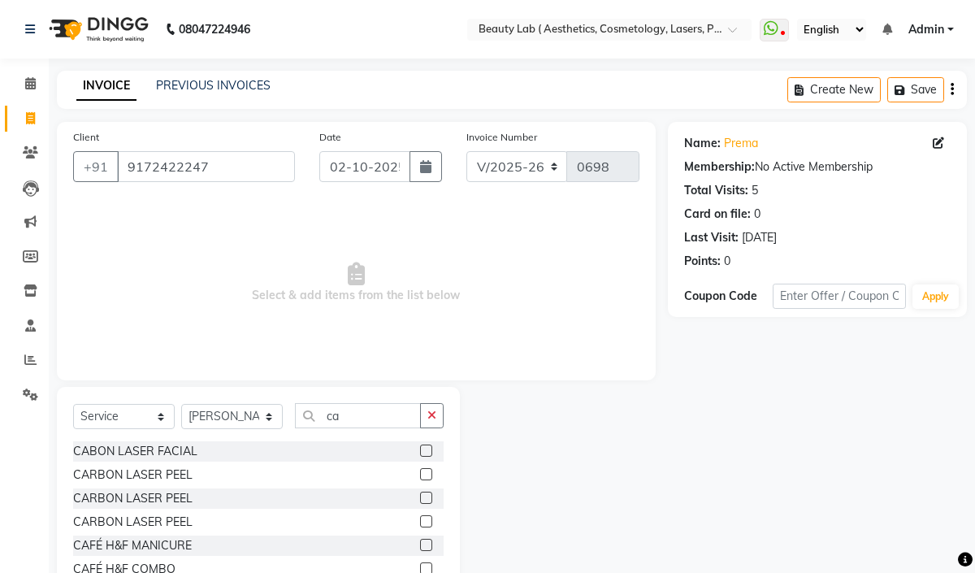
click at [428, 452] on label at bounding box center [426, 451] width 12 height 12
click at [428, 452] on input "checkbox" at bounding box center [425, 451] width 11 height 11
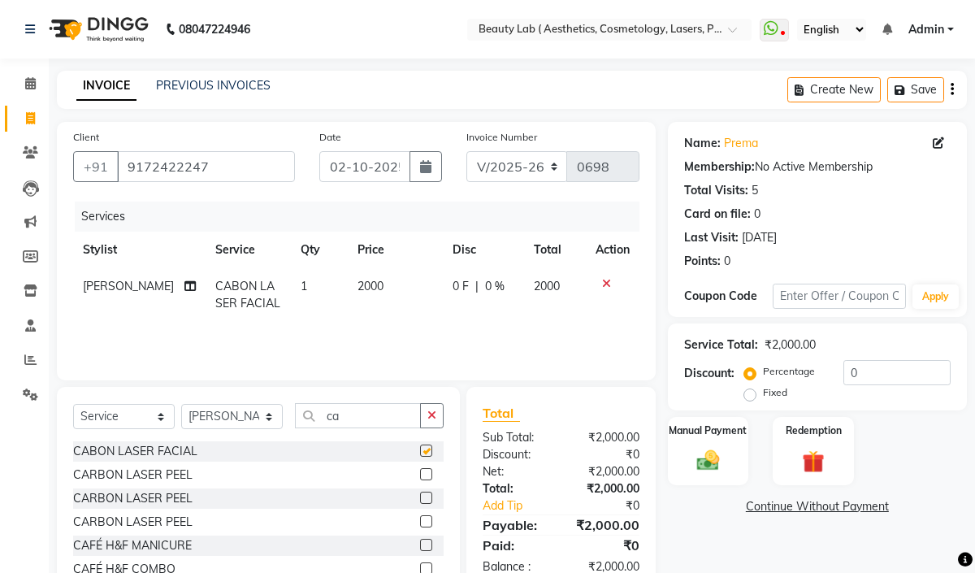
checkbox input "false"
drag, startPoint x: 346, startPoint y: 412, endPoint x: 328, endPoint y: 413, distance: 18.7
click at [328, 413] on input "ca" at bounding box center [358, 415] width 126 height 25
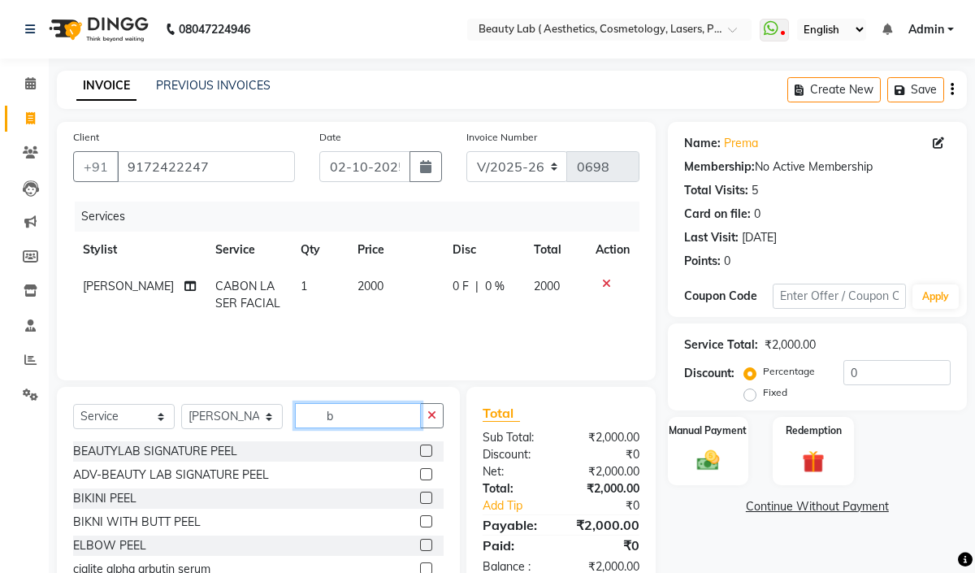
type input "bu"
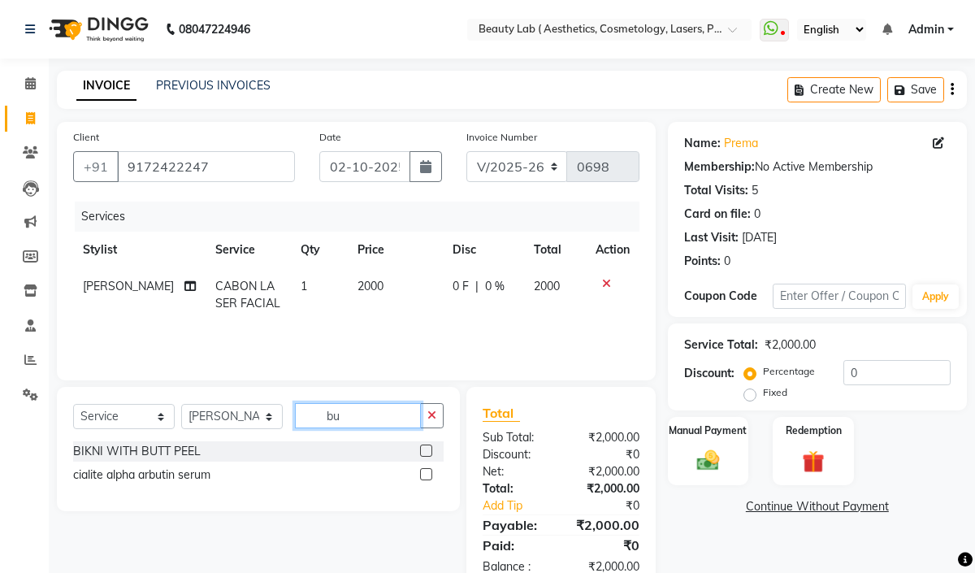
drag, startPoint x: 350, startPoint y: 416, endPoint x: 319, endPoint y: 415, distance: 30.9
click at [319, 415] on input "bu" at bounding box center [358, 415] width 126 height 25
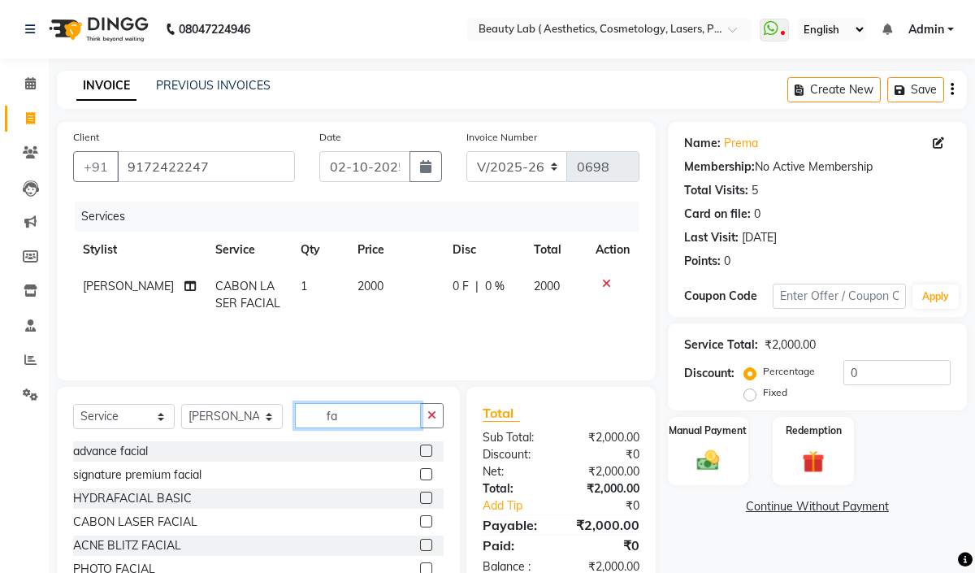
type input "fa"
click at [420, 476] on label at bounding box center [426, 474] width 12 height 12
click at [420, 476] on input "checkbox" at bounding box center [425, 475] width 11 height 11
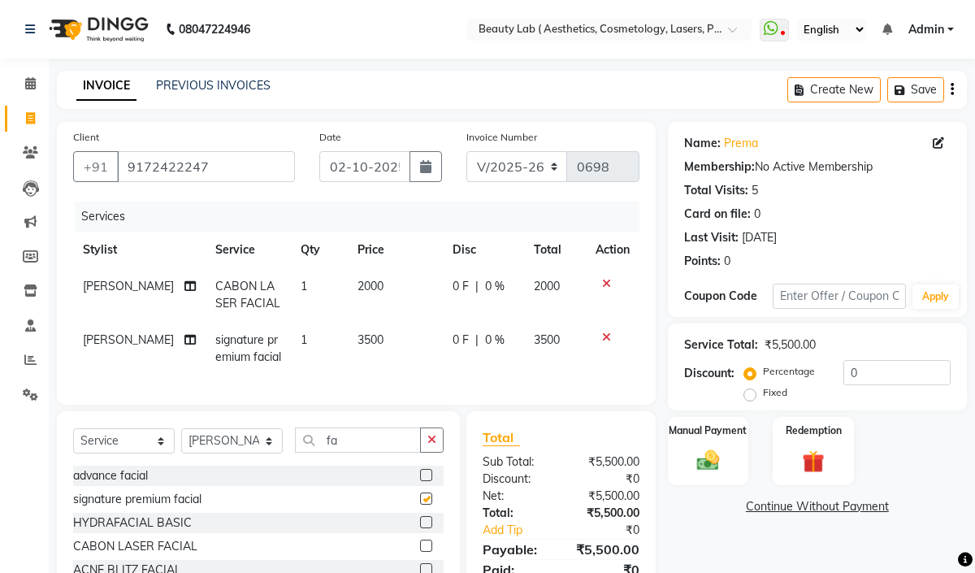
checkbox input "false"
click at [377, 339] on td "3500" at bounding box center [395, 349] width 95 height 54
select select "59941"
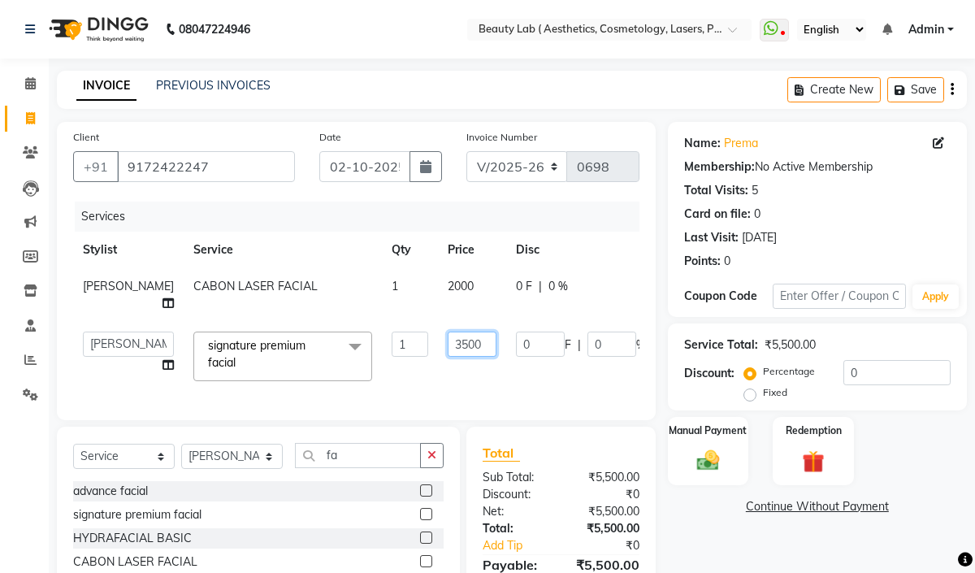
drag, startPoint x: 427, startPoint y: 347, endPoint x: 399, endPoint y: 344, distance: 27.8
click at [448, 344] on input "3500" at bounding box center [472, 344] width 49 height 25
type input "4000"
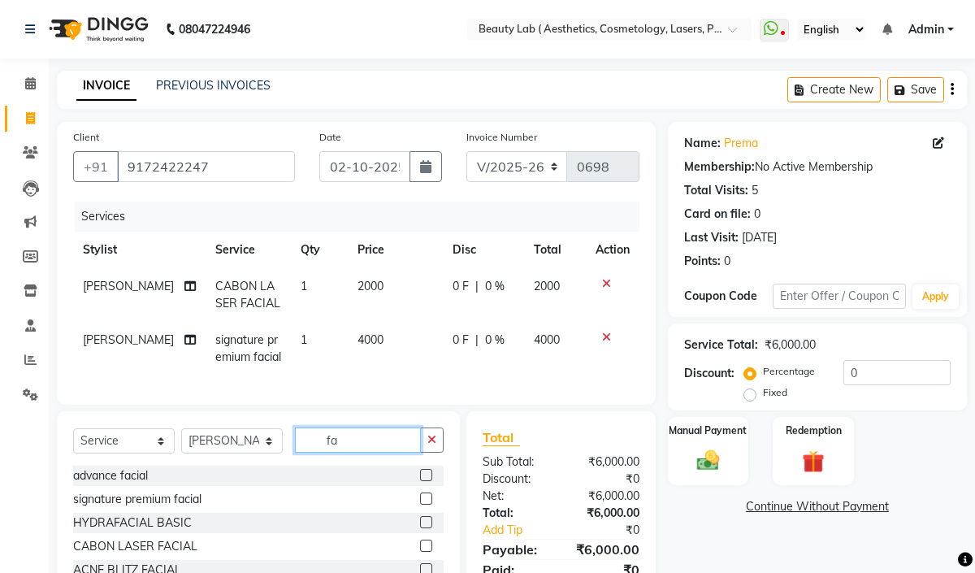
drag, startPoint x: 341, startPoint y: 472, endPoint x: 332, endPoint y: 472, distance: 8.9
click at [332, 466] on div "Select Service Product Membership Package Voucher Prepaid Gift Card Select Styl…" at bounding box center [258, 447] width 371 height 38
type input "f"
click at [343, 453] on input "f" at bounding box center [358, 440] width 126 height 25
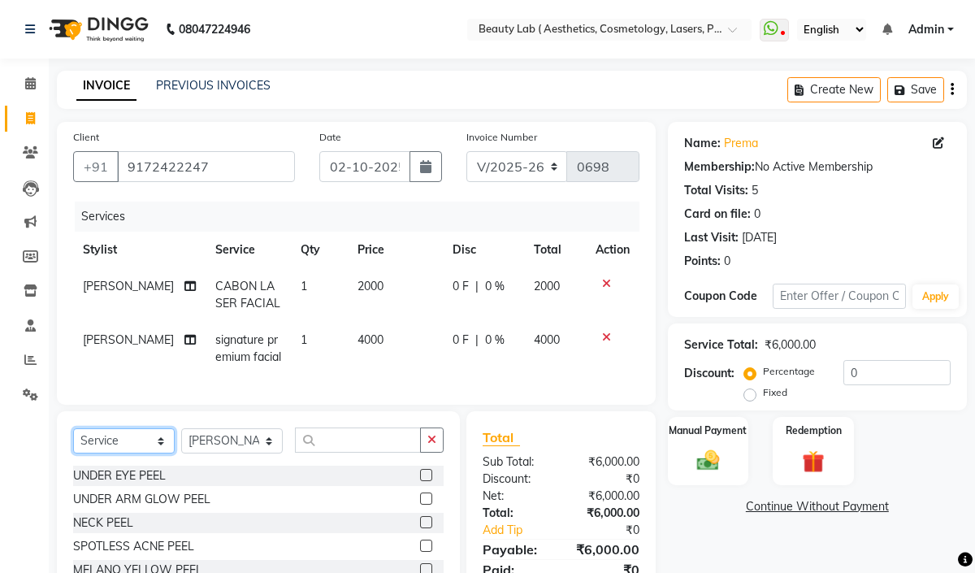
click at [155, 454] on select "Select Service Product Membership Package Voucher Prepaid Gift Card" at bounding box center [124, 440] width 102 height 25
select select "product"
click at [73, 445] on select "Select Service Product Membership Package Voucher Prepaid Gift Card" at bounding box center [124, 440] width 102 height 25
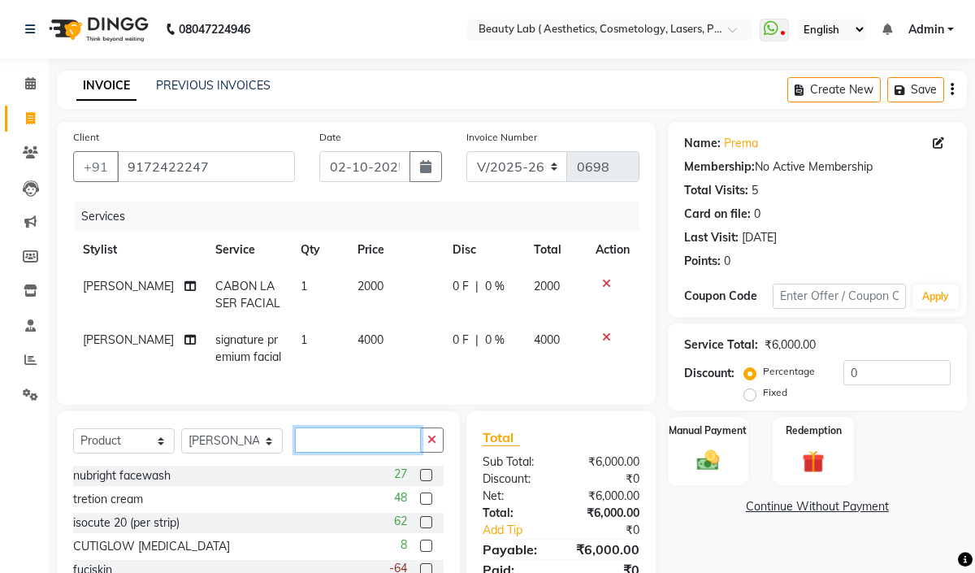
click at [326, 453] on input "text" at bounding box center [358, 440] width 126 height 25
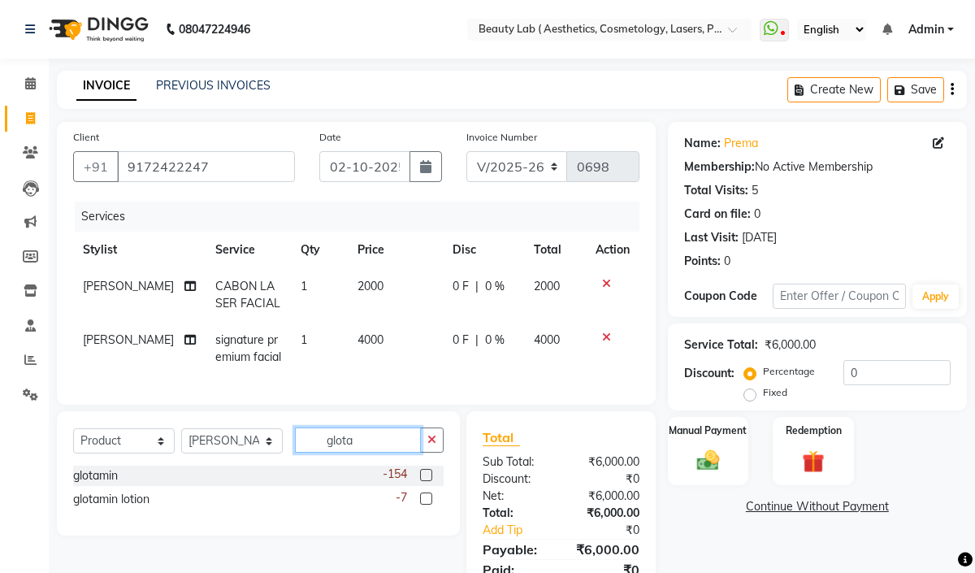
type input "glota"
click at [427, 505] on label at bounding box center [426, 499] width 12 height 12
click at [427, 505] on input "checkbox" at bounding box center [425, 499] width 11 height 11
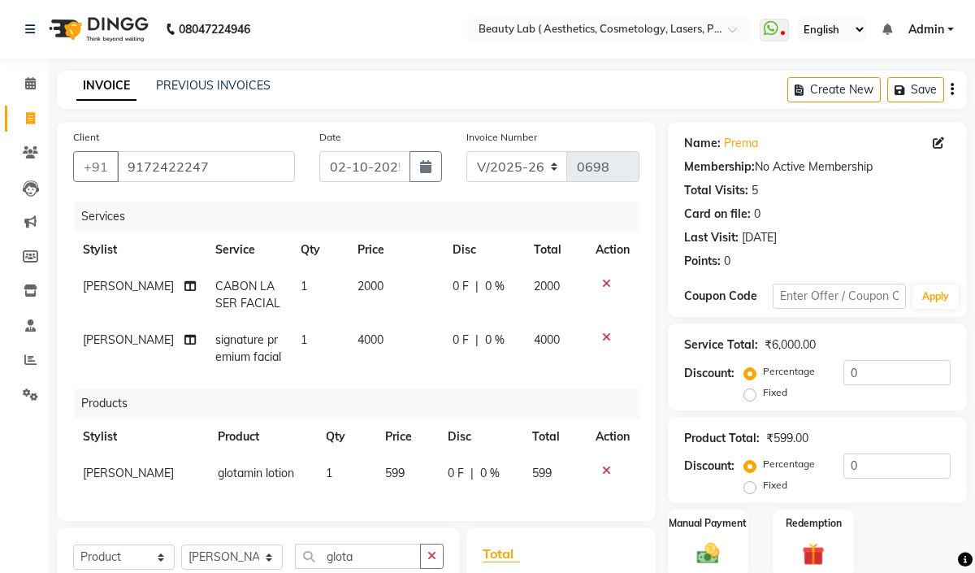
checkbox input "false"
click at [712, 553] on img at bounding box center [707, 554] width 37 height 27
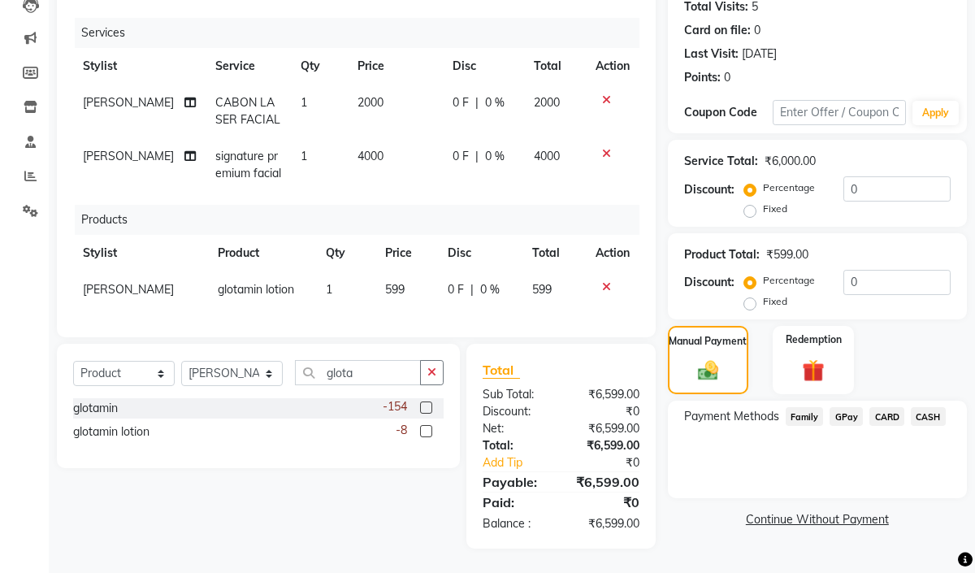
scroll to position [200, 0]
click at [850, 407] on span "GPay" at bounding box center [846, 416] width 33 height 19
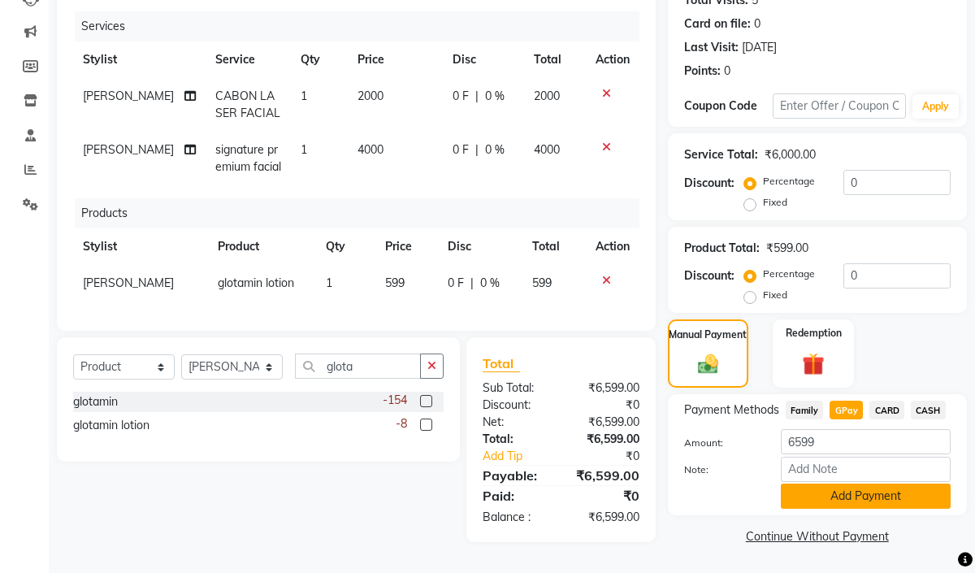
click at [871, 486] on button "Add Payment" at bounding box center [866, 496] width 170 height 25
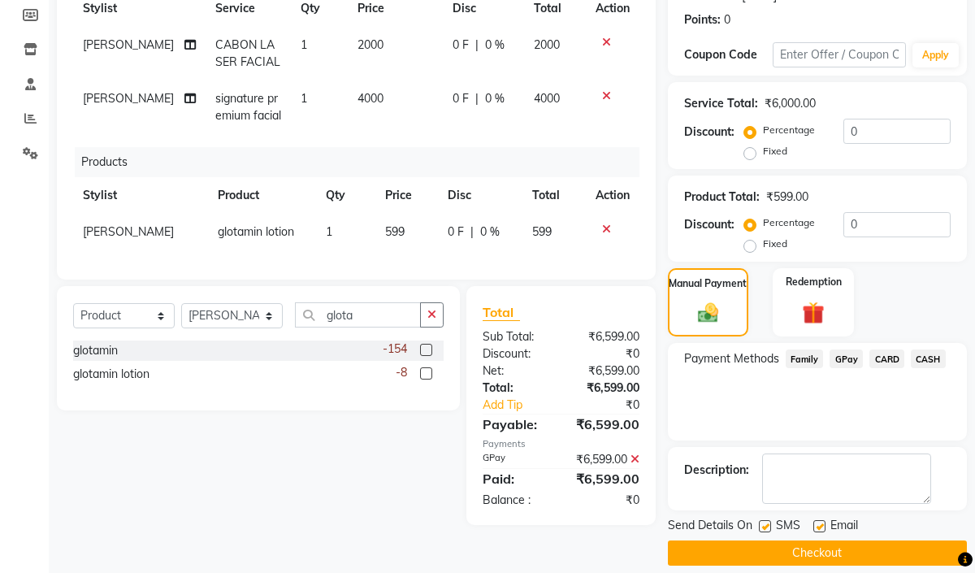
scroll to position [259, 0]
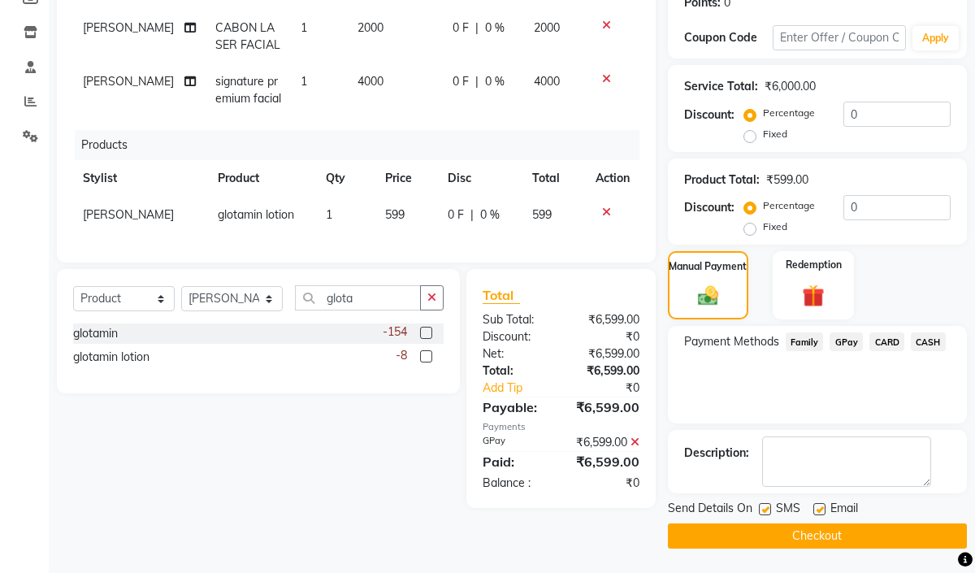
click at [880, 532] on button "Checkout" at bounding box center [817, 535] width 299 height 25
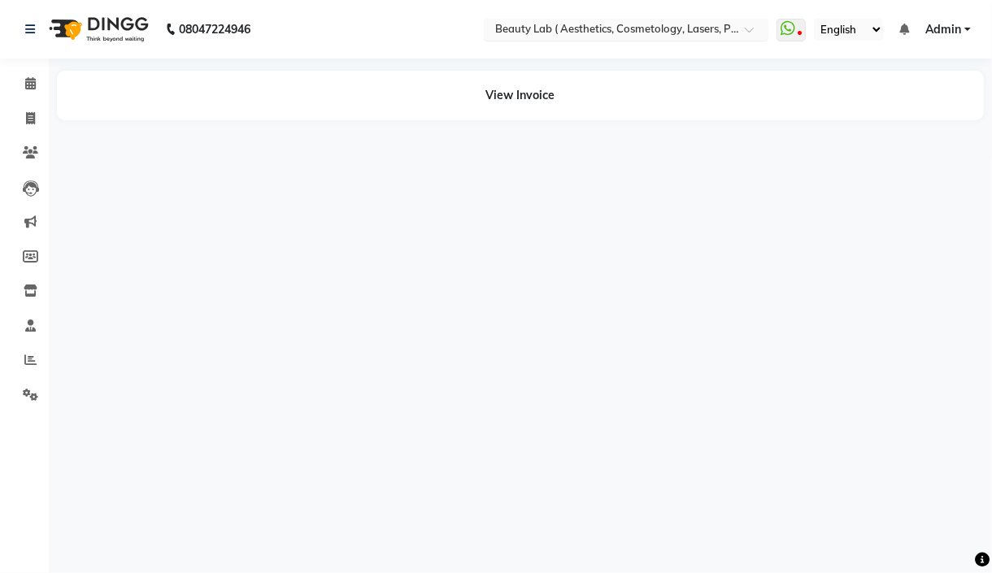
click at [541, 24] on input "text" at bounding box center [610, 31] width 236 height 16
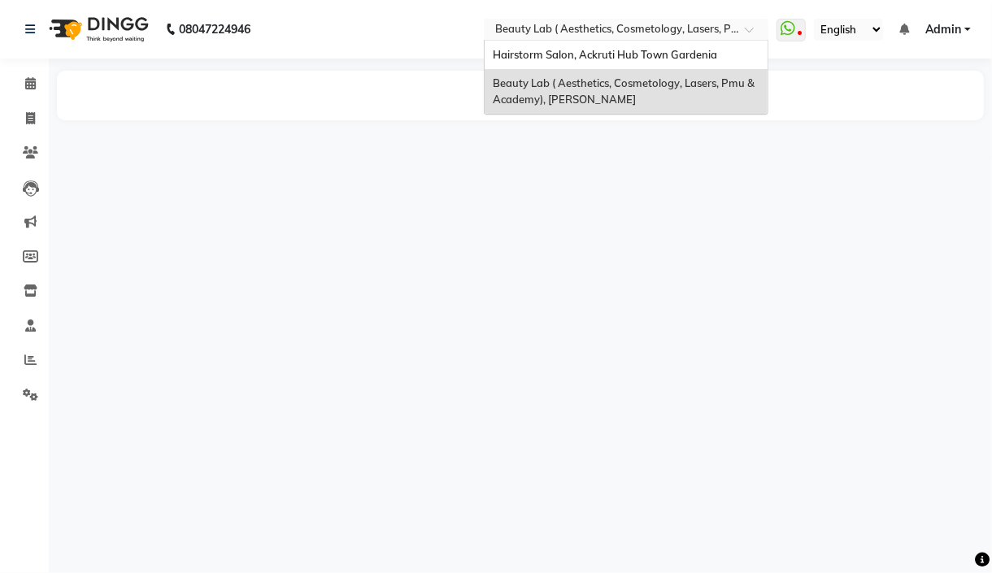
click at [342, 133] on main "View Invoice" at bounding box center [520, 114] width 943 height 87
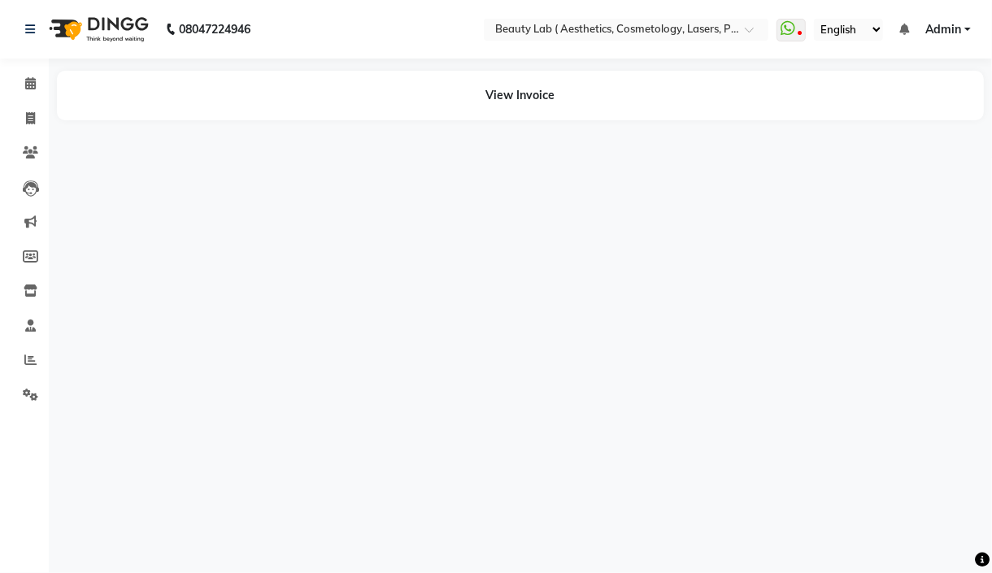
click at [483, 99] on div "View Invoice" at bounding box center [520, 96] width 927 height 50
click at [36, 113] on span at bounding box center [30, 119] width 28 height 19
select select "7169"
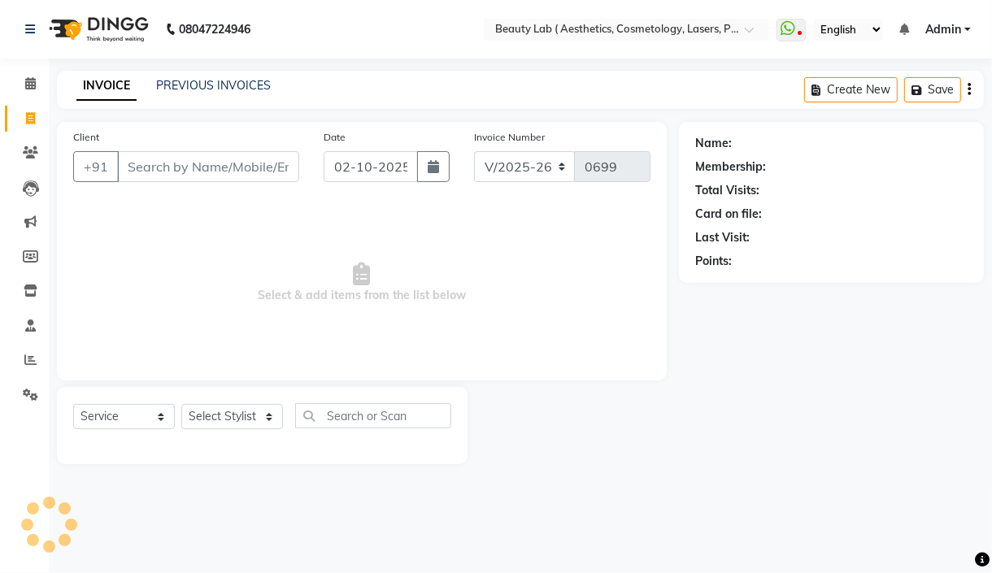
select select "product"
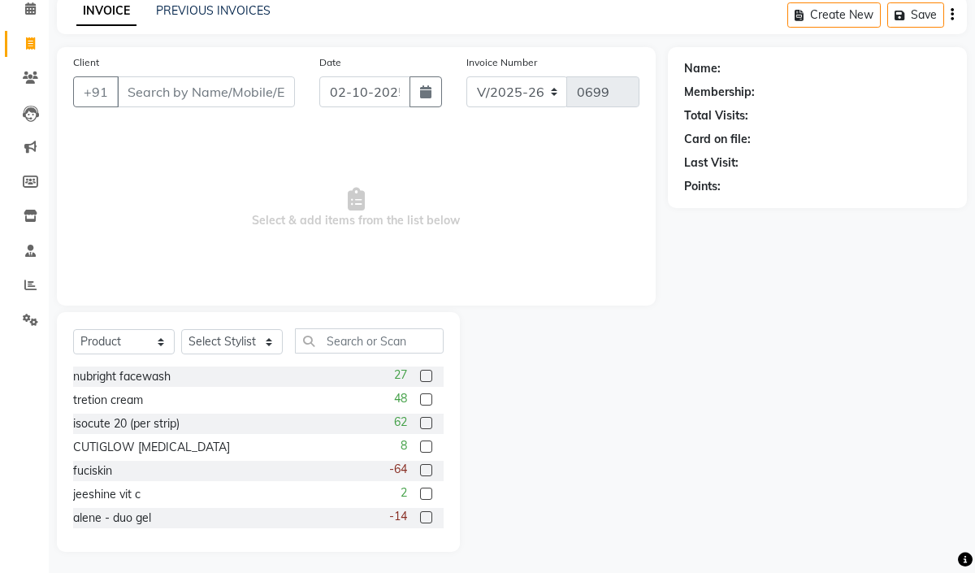
scroll to position [77, 0]
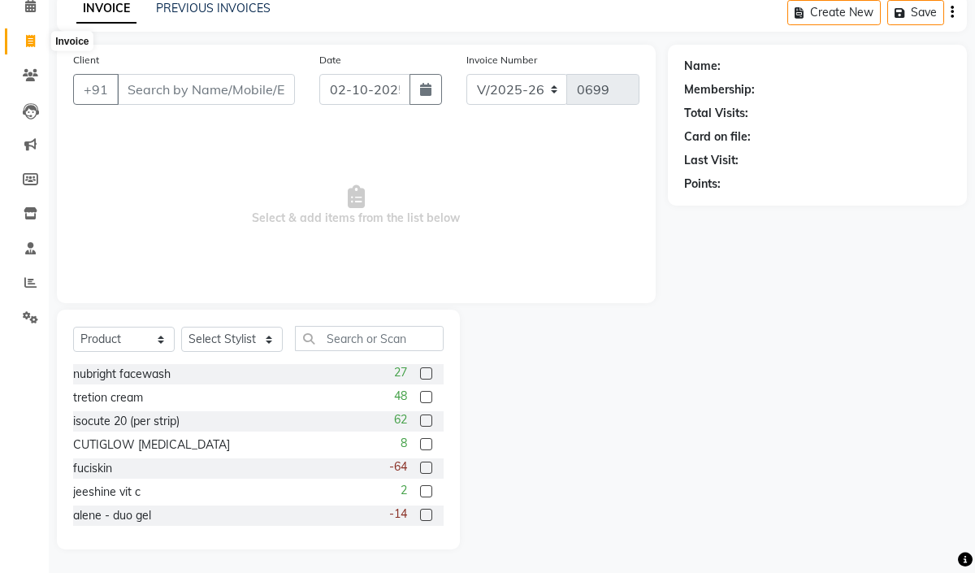
click at [26, 41] on icon at bounding box center [30, 41] width 9 height 12
select select "service"
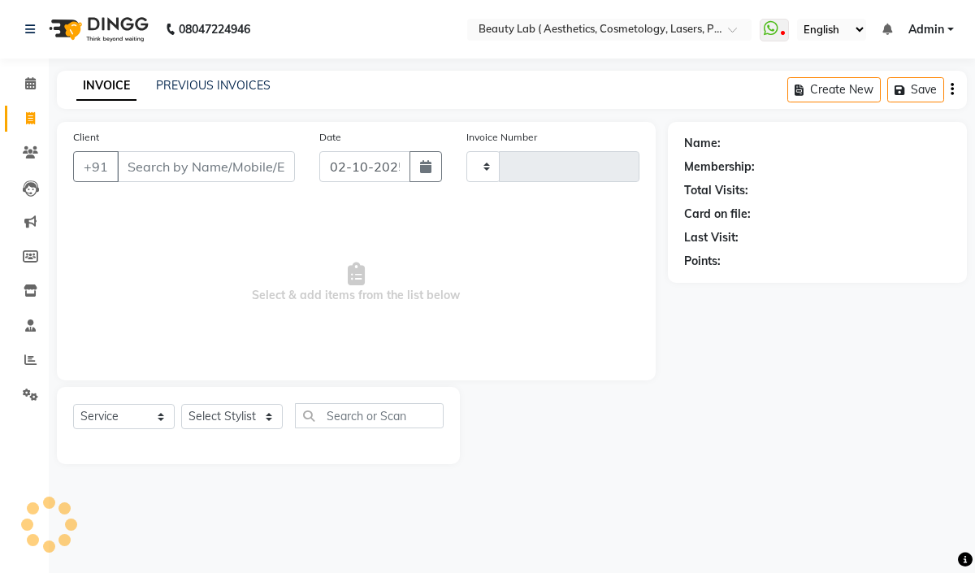
type input "0699"
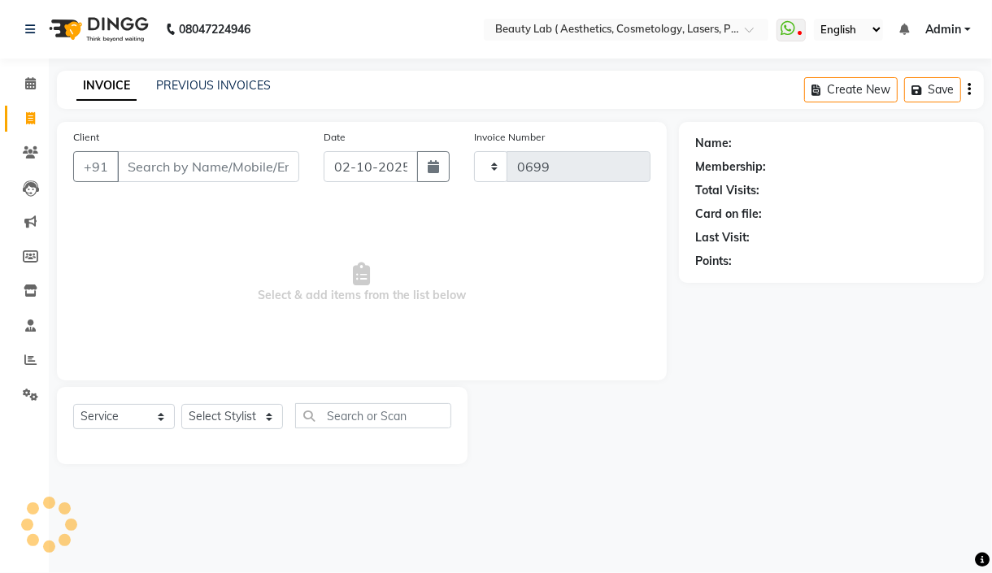
select select "7169"
select select "product"
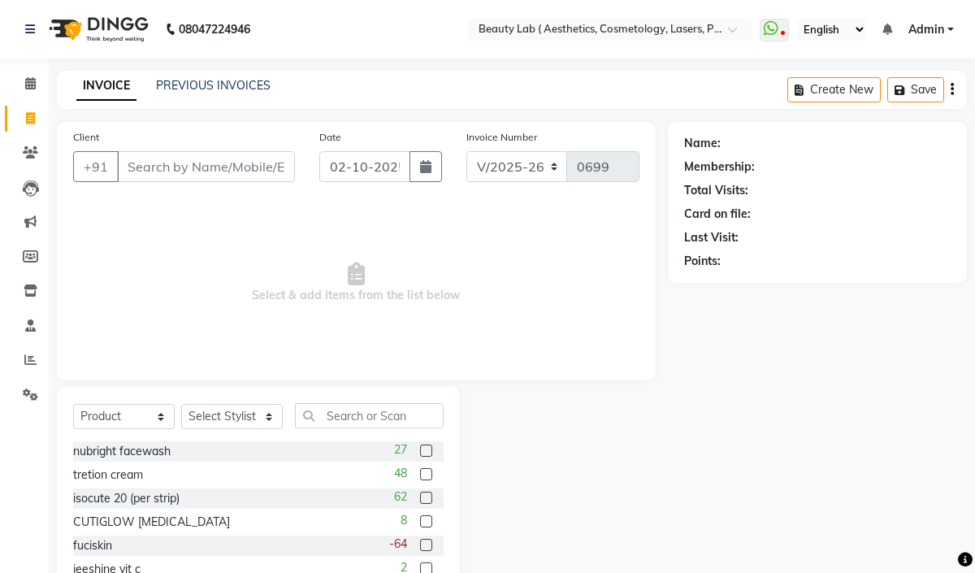
click at [520, 143] on label "Invoice Number" at bounding box center [502, 137] width 71 height 15
click at [535, 167] on select "V/2025 V/2025-26" at bounding box center [518, 166] width 102 height 31
click at [557, 189] on div "Invoice Number V/2025 V/[PHONE_NUMBER]" at bounding box center [552, 161] width 197 height 67
click at [130, 93] on link "INVOICE" at bounding box center [106, 86] width 60 height 29
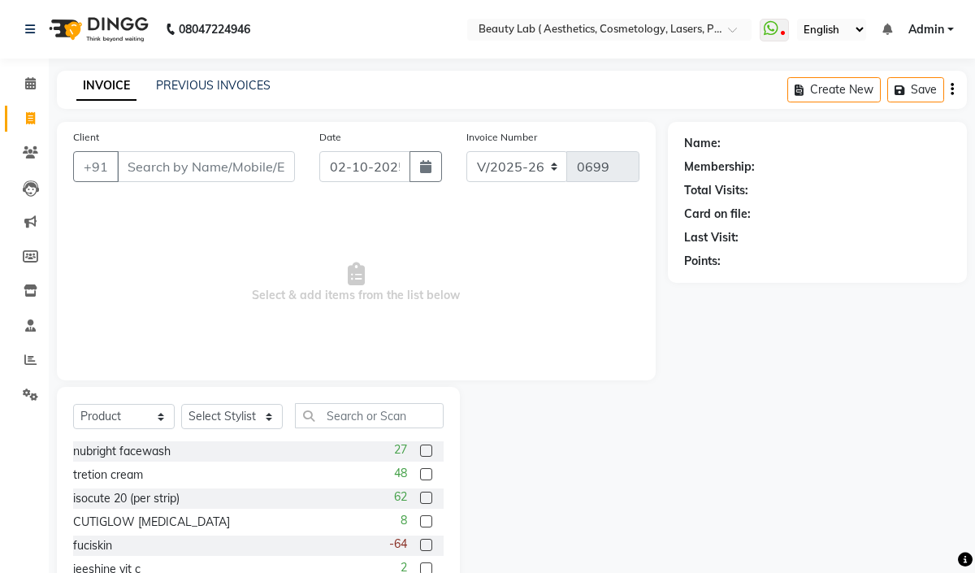
click at [113, 92] on link "INVOICE" at bounding box center [106, 86] width 60 height 29
